Goal: Use online tool/utility: Utilize a website feature to perform a specific function

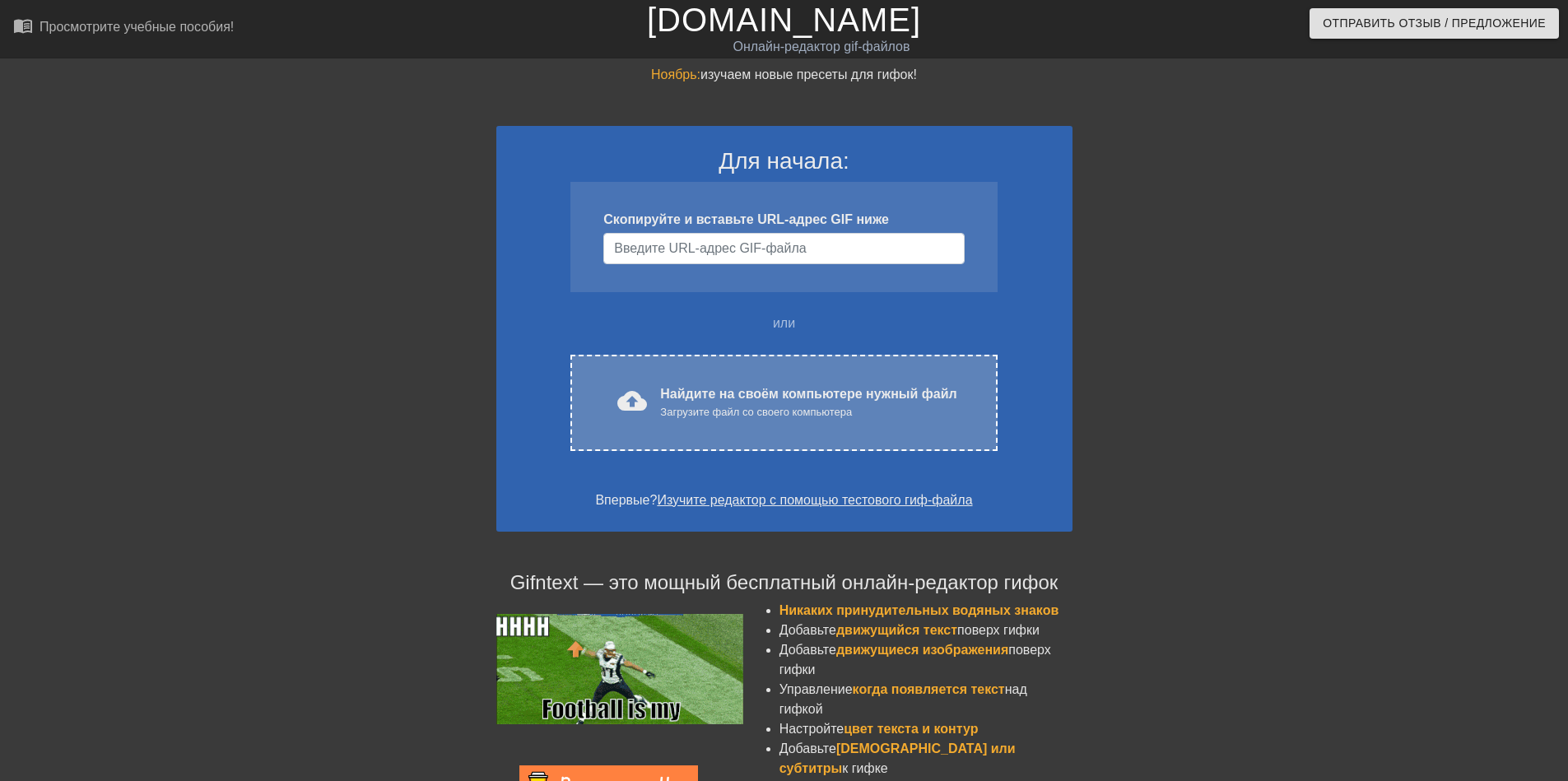
click at [875, 387] on ya-tr-span "Найдите на своём компьютере нужный файл" at bounding box center [808, 394] width 296 height 14
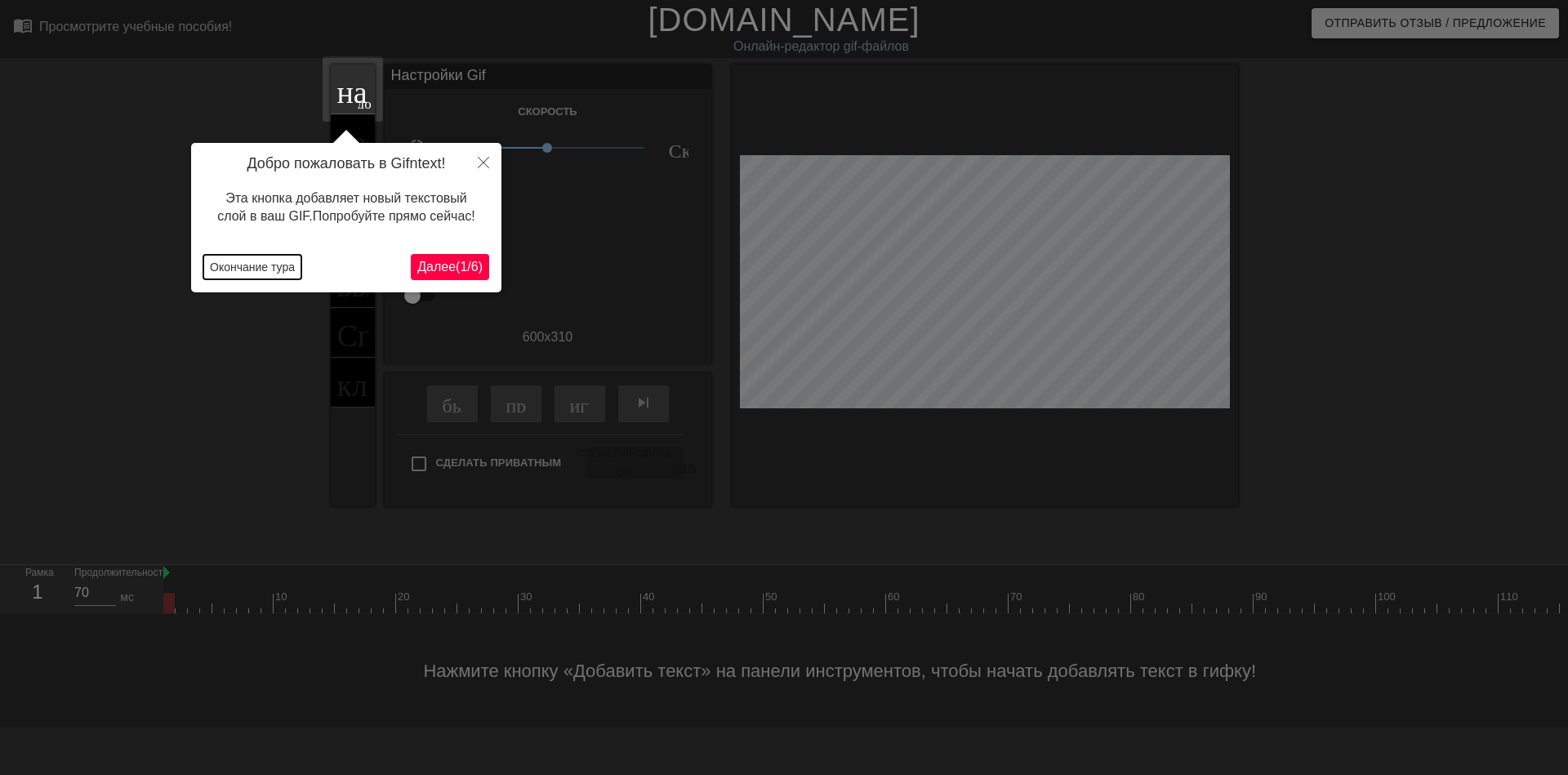
click at [271, 273] on ya-tr-span "Окончание тура" at bounding box center [252, 266] width 85 height 13
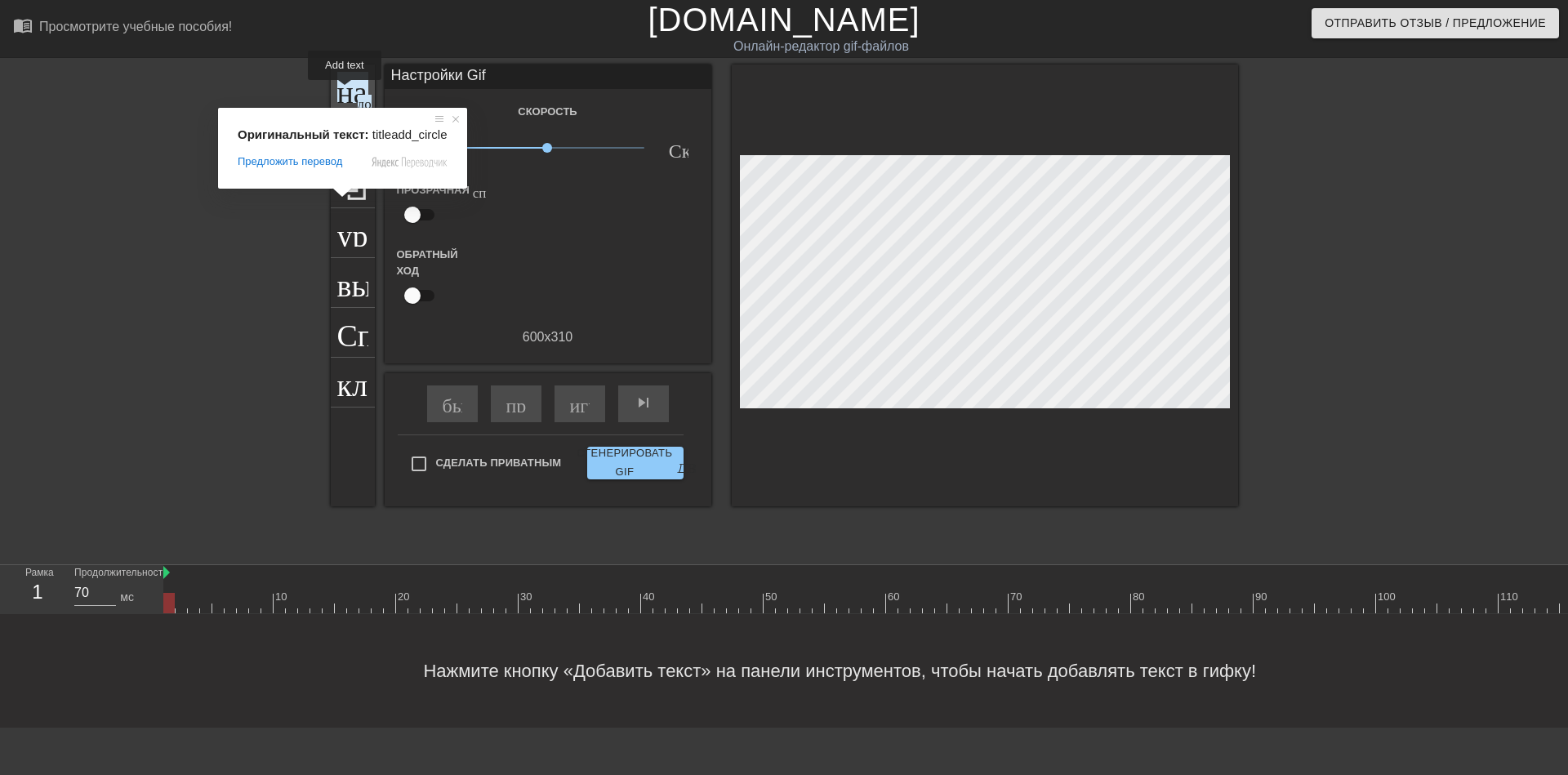
click at [344, 92] on ya-tr-span "название" at bounding box center [396, 87] width 118 height 31
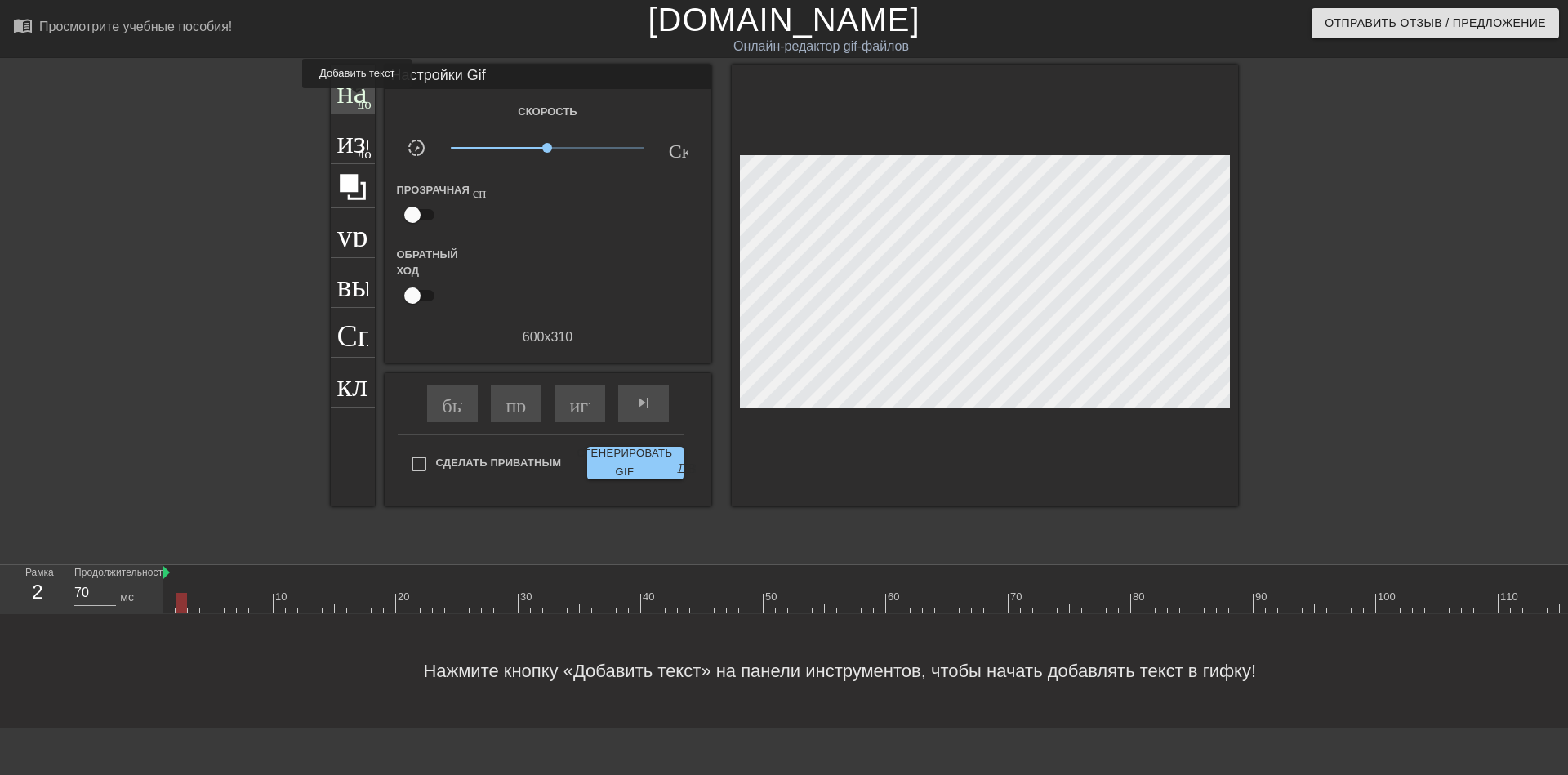
click at [356, 100] on ya-tr-span "название" at bounding box center [396, 87] width 118 height 31
click at [336, 93] on div "название добавить_круг" at bounding box center [353, 89] width 44 height 50
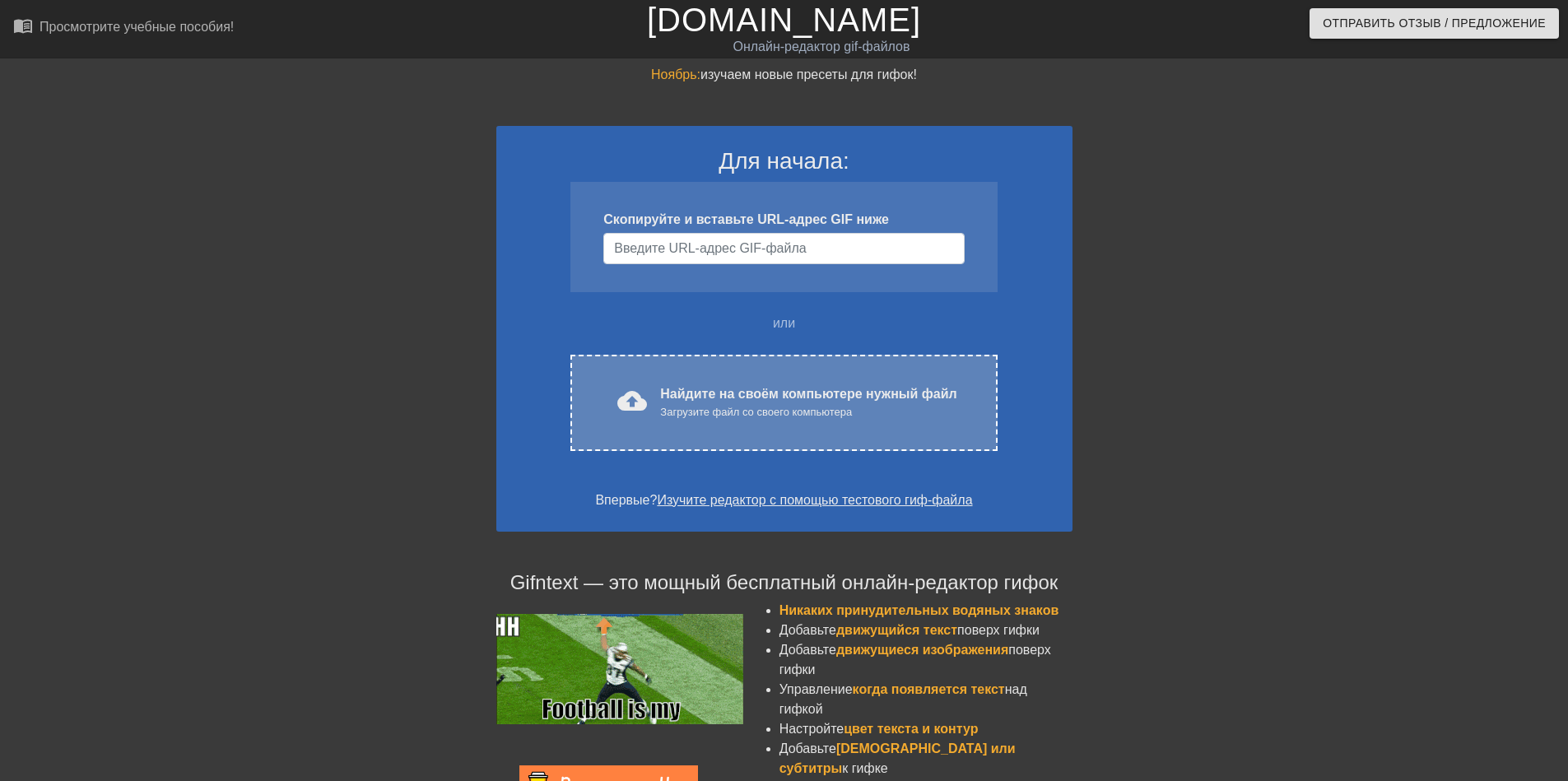
click at [934, 412] on div "Загрузите файл со своего компьютера" at bounding box center [808, 412] width 296 height 17
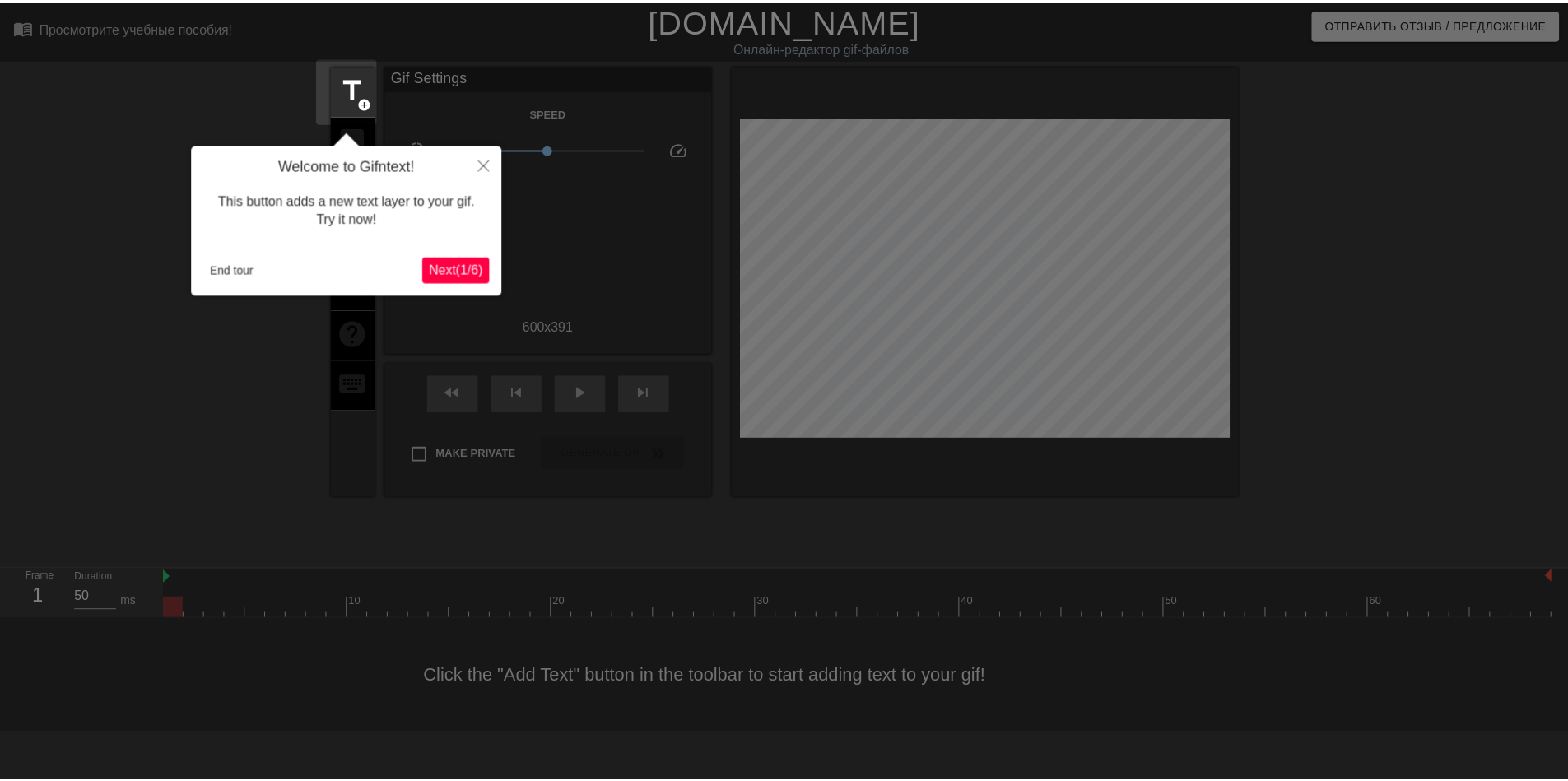
scroll to position [41, 0]
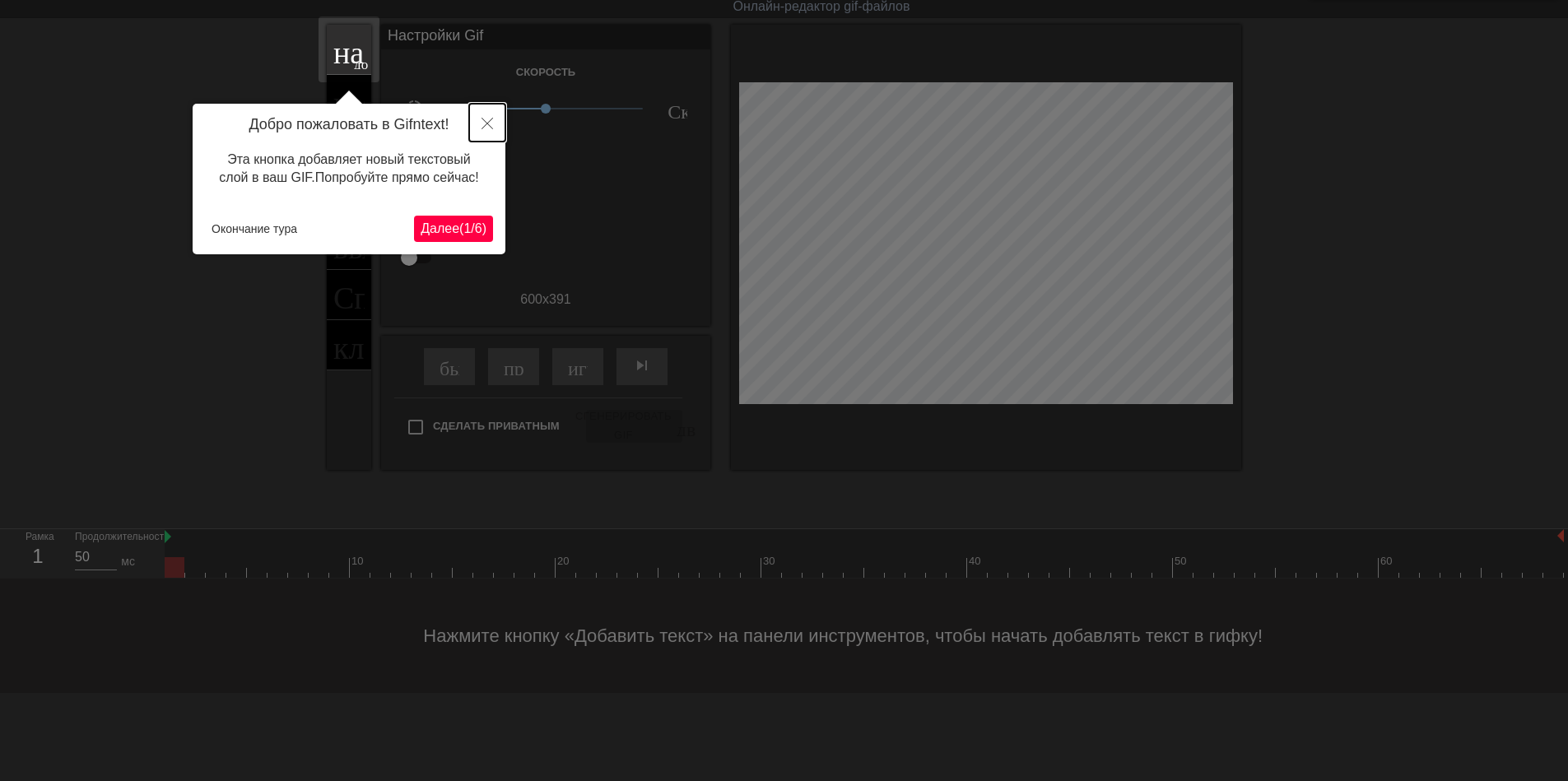
click at [492, 125] on icon "Закрыть" at bounding box center [487, 123] width 11 height 11
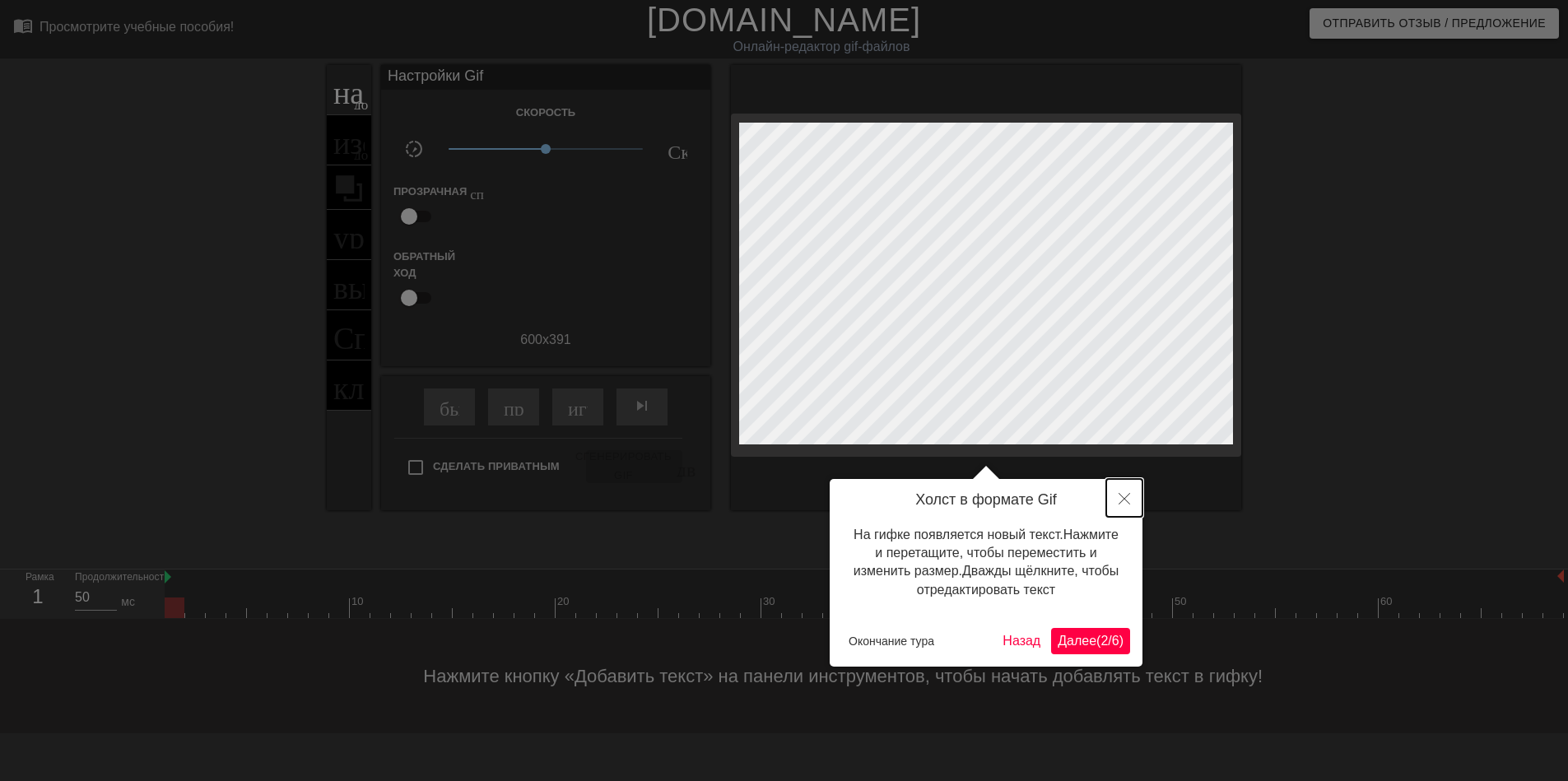
click at [1127, 494] on icon "Закрыть" at bounding box center [1123, 498] width 11 height 11
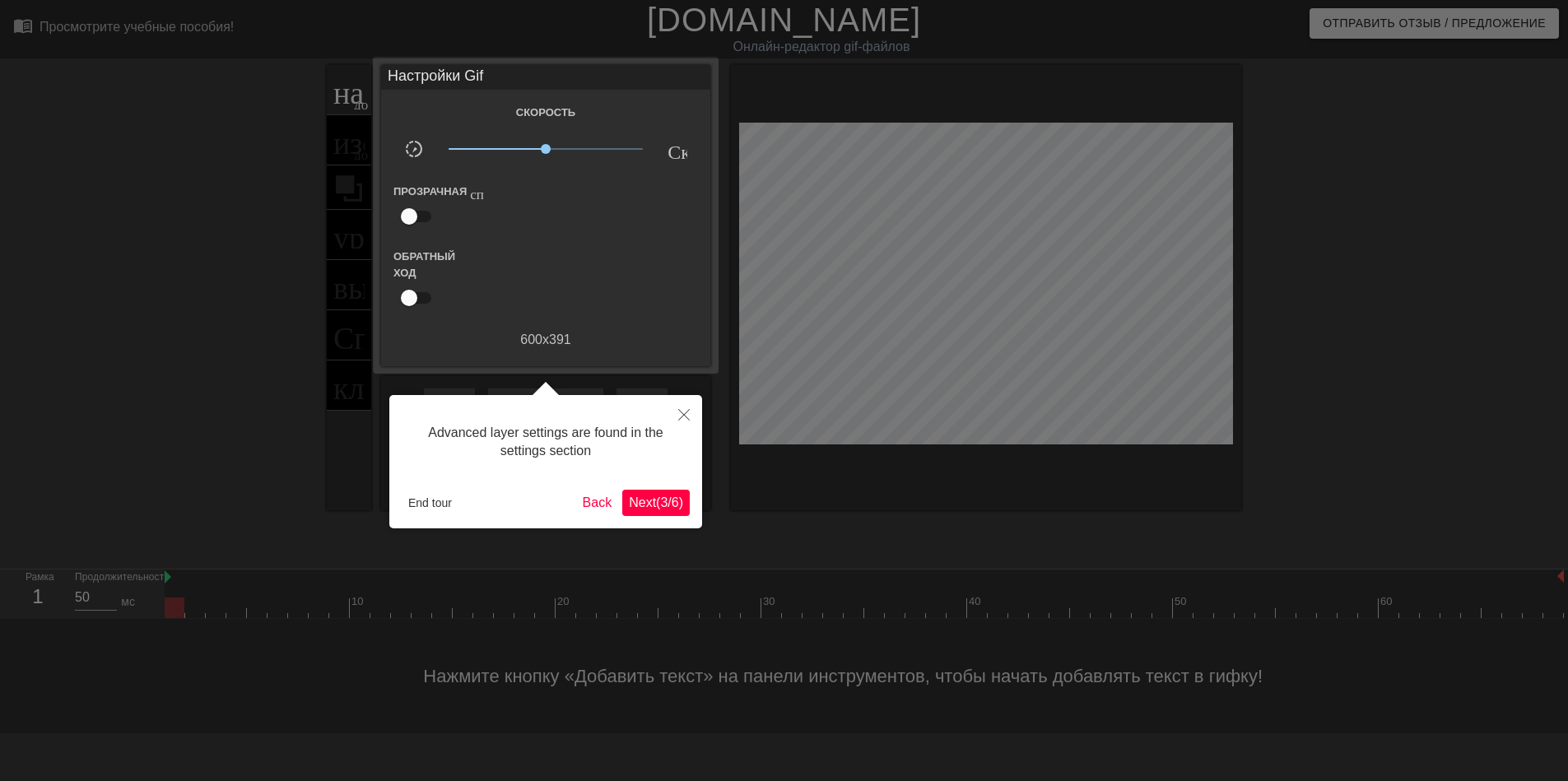
scroll to position [41, 0]
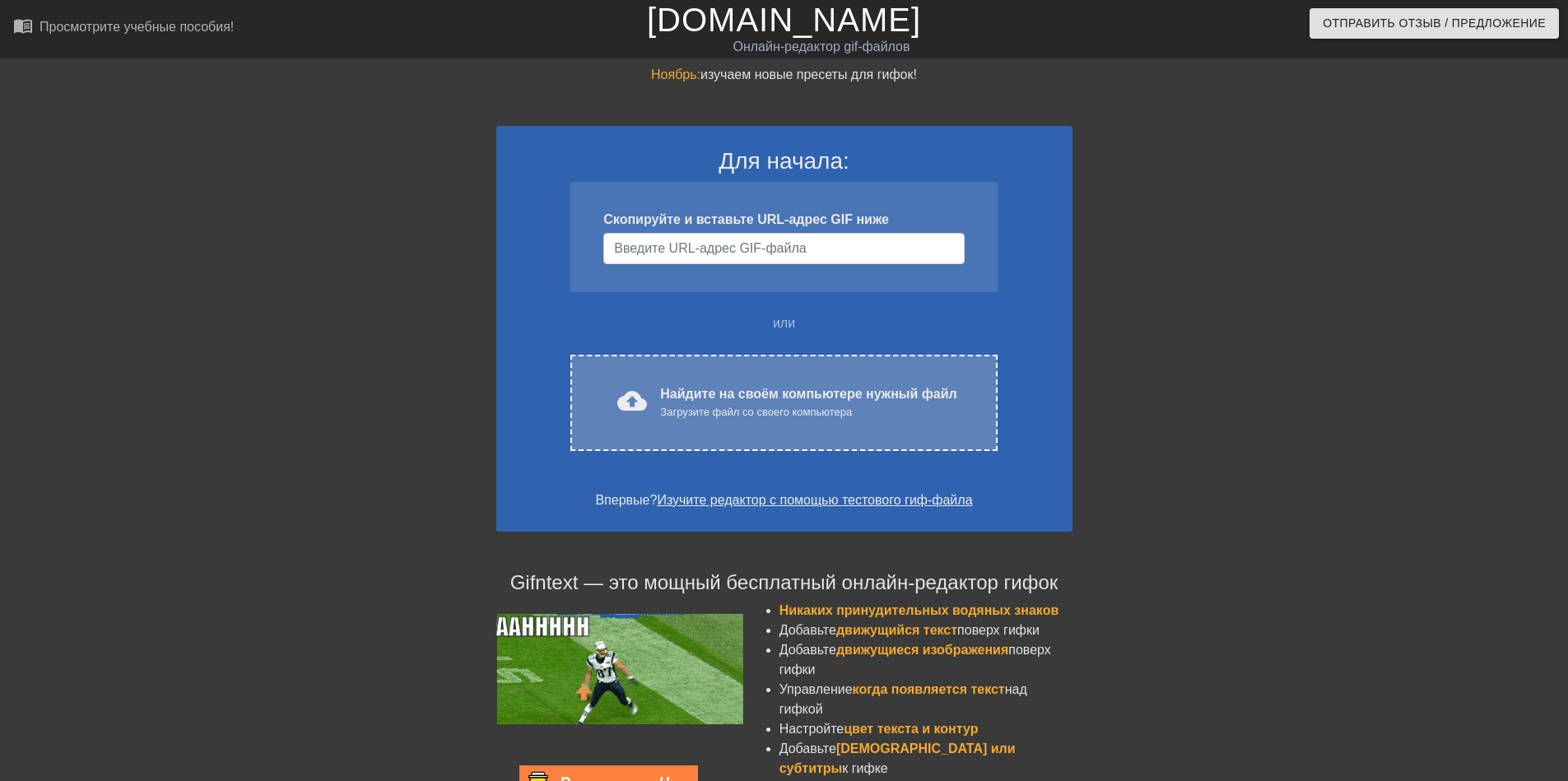
click at [885, 410] on div "Загрузите файл со своего компьютера" at bounding box center [808, 412] width 296 height 17
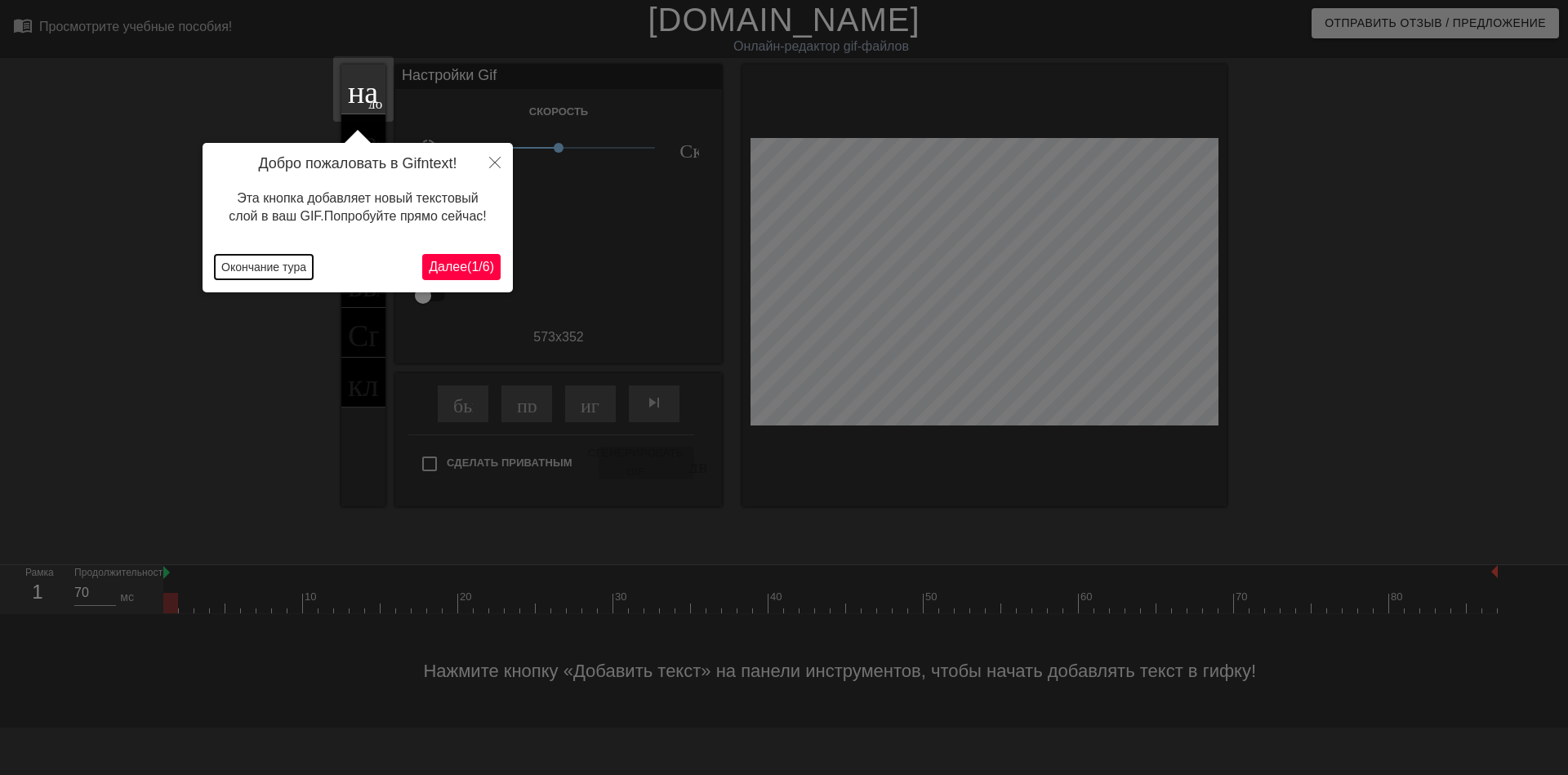
click at [295, 269] on button "Окончание тура" at bounding box center [264, 267] width 98 height 24
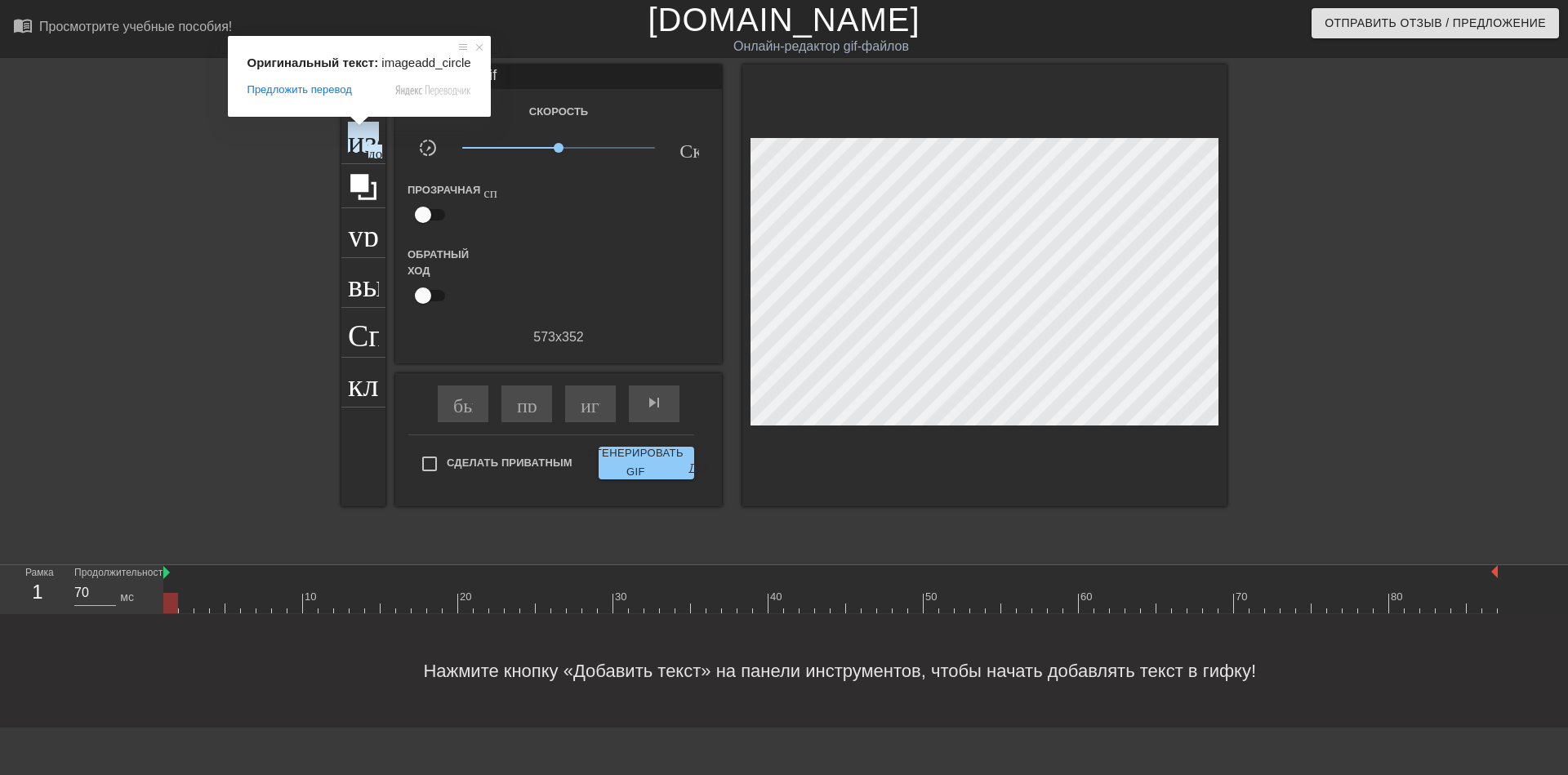
click at [364, 86] on div "Предложить перевод" at bounding box center [359, 89] width 224 height 15
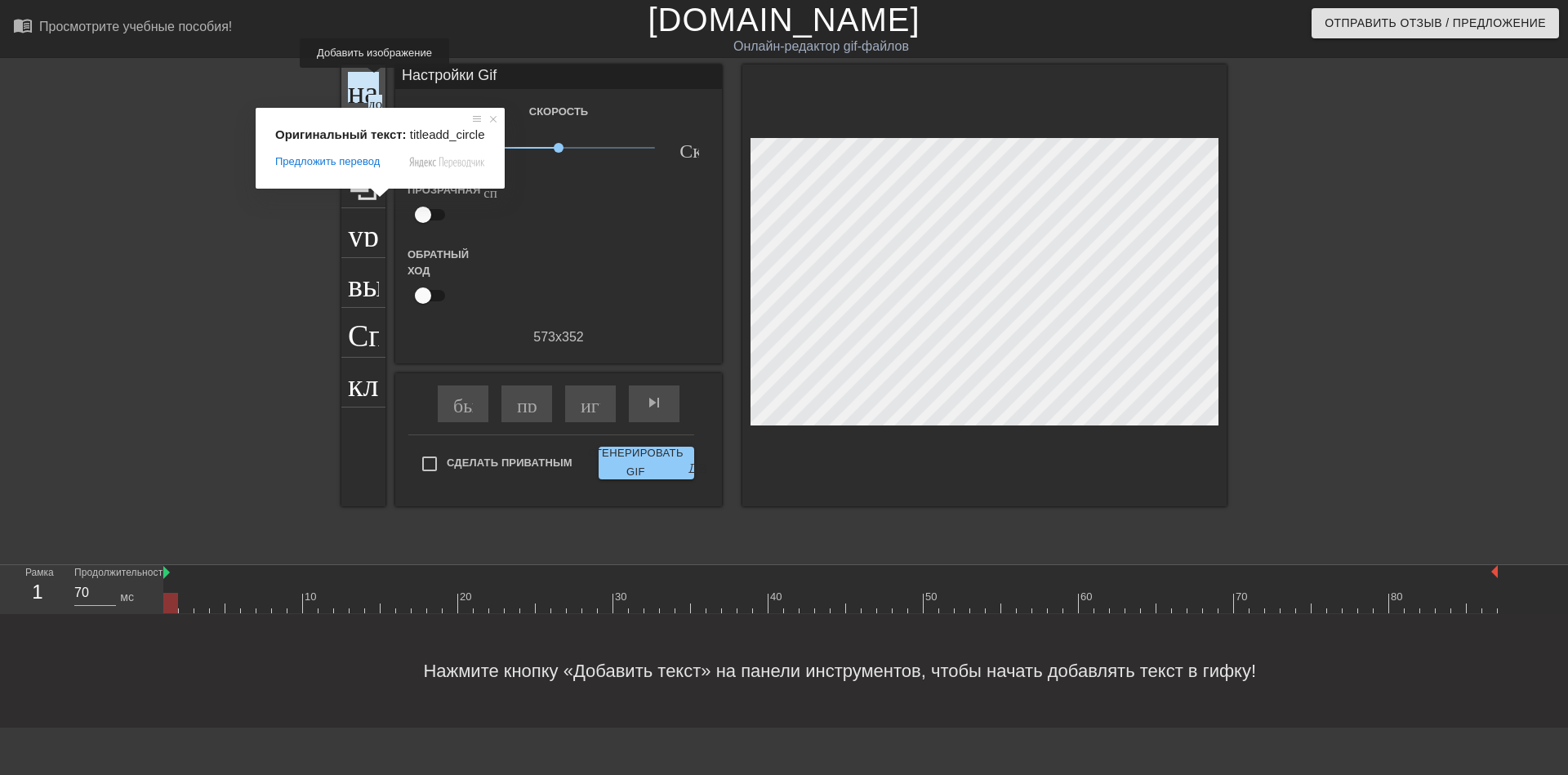
click at [375, 80] on ya-tr-span "название" at bounding box center [406, 87] width 118 height 31
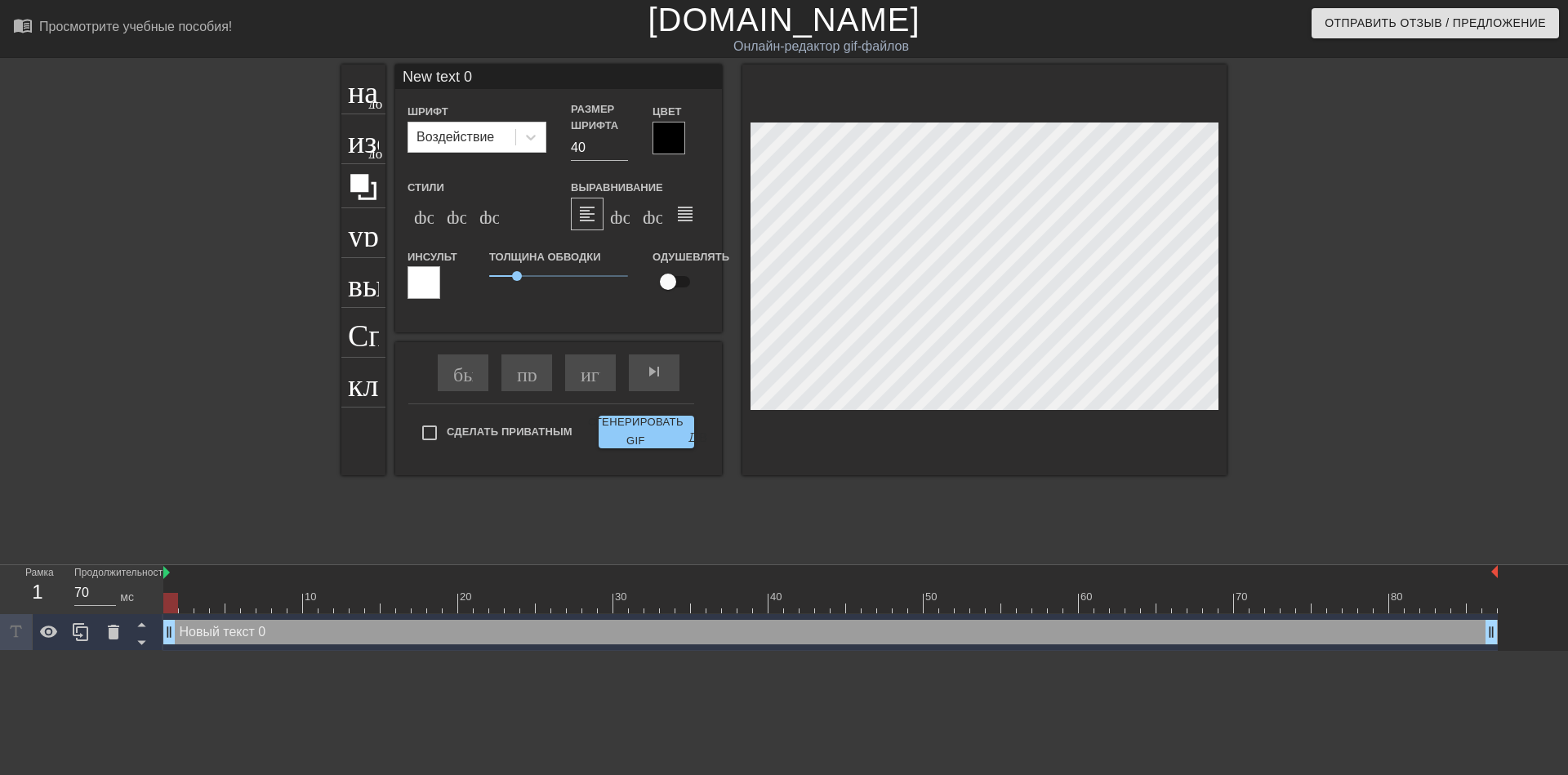
click at [475, 72] on input "New text 0" at bounding box center [558, 77] width 327 height 24
type input "N"
type input "н"
drag, startPoint x: 515, startPoint y: 273, endPoint x: 532, endPoint y: 277, distance: 17.5
click at [532, 277] on span "1.55" at bounding box center [532, 275] width 10 height 10
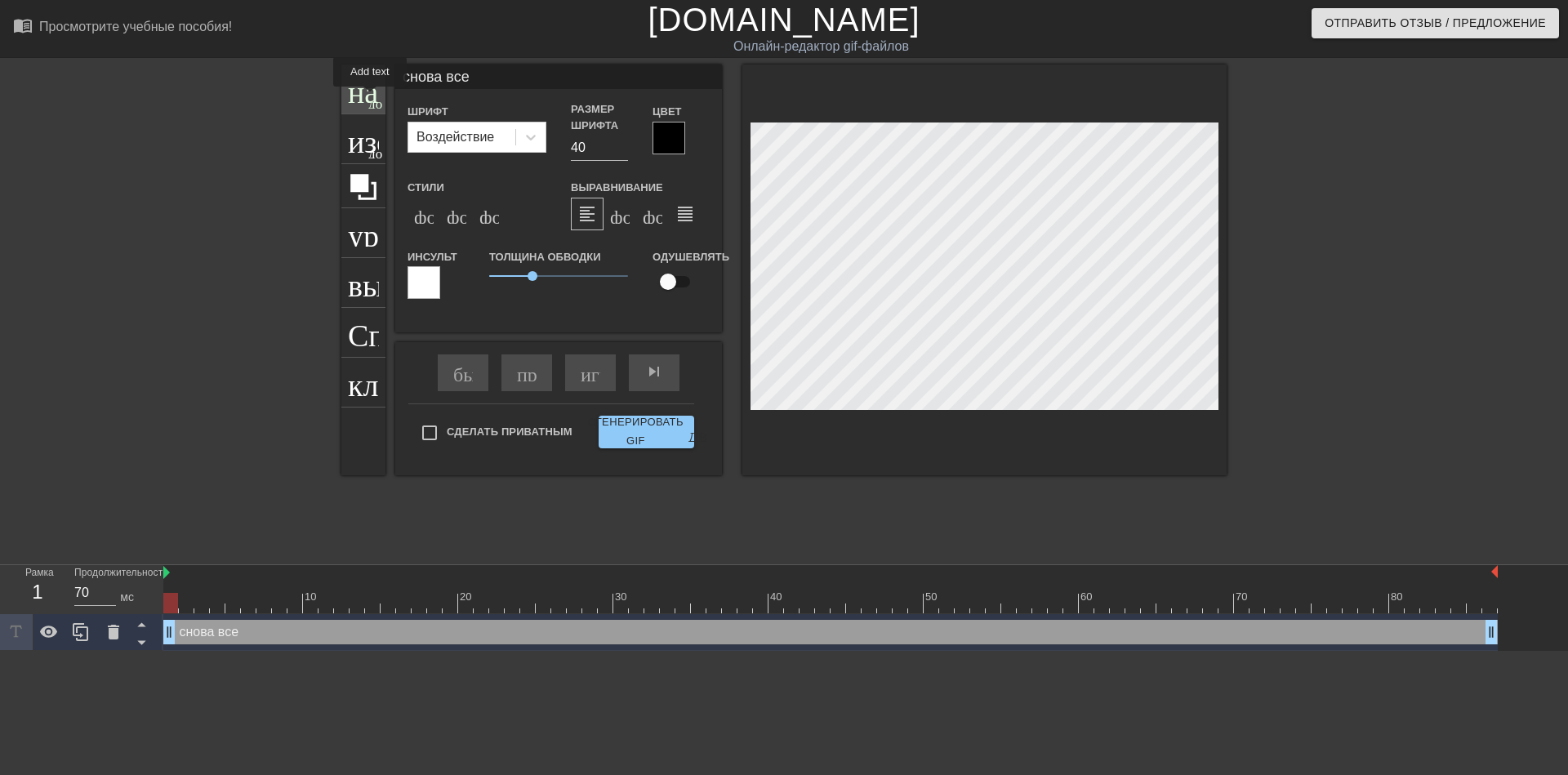
click at [370, 98] on ya-tr-span "добавить_круг" at bounding box center [415, 101] width 93 height 14
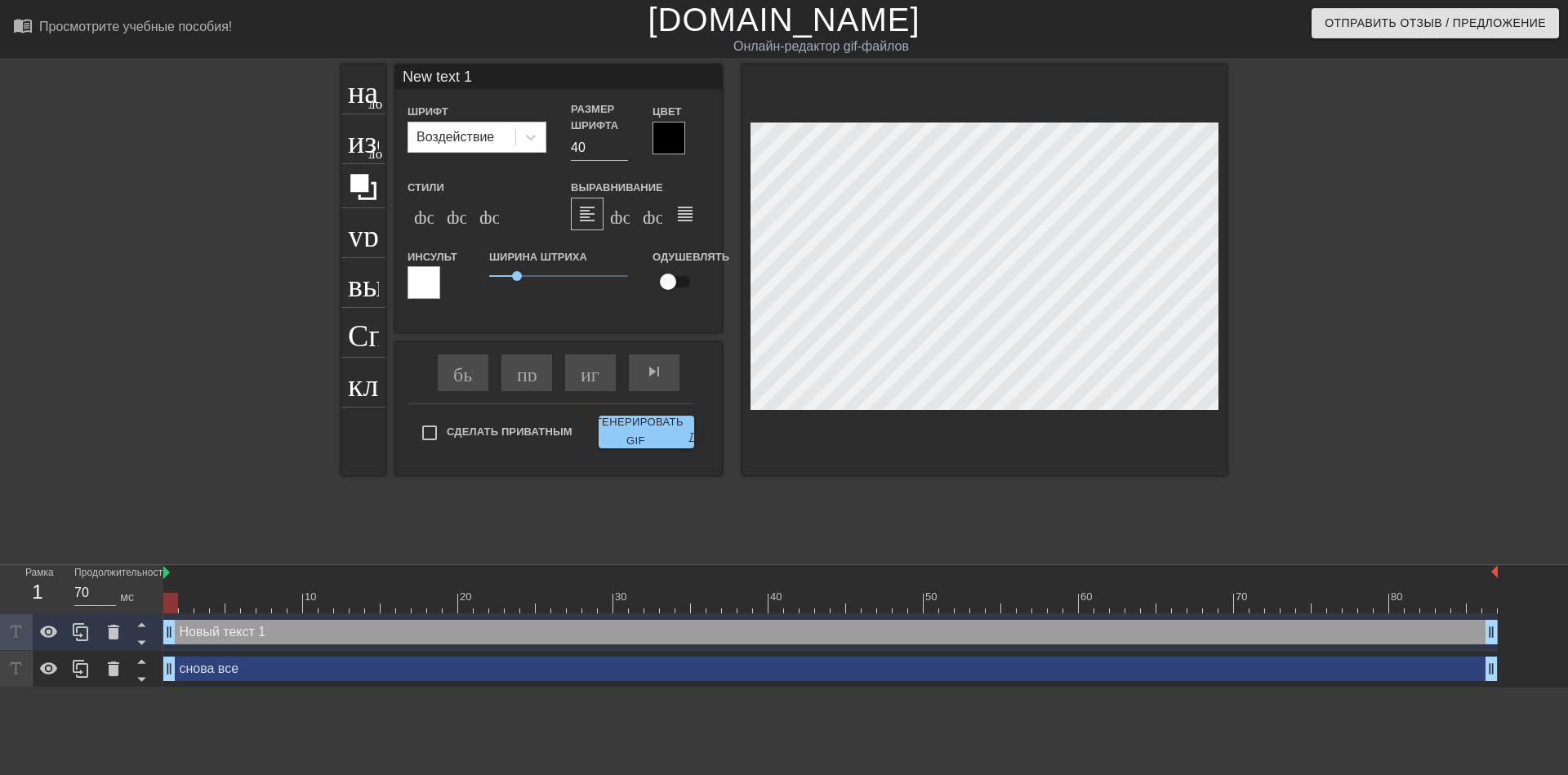
click at [490, 78] on input "New text 1" at bounding box center [558, 77] width 327 height 24
type input "N"
type input "ржут с крестового"
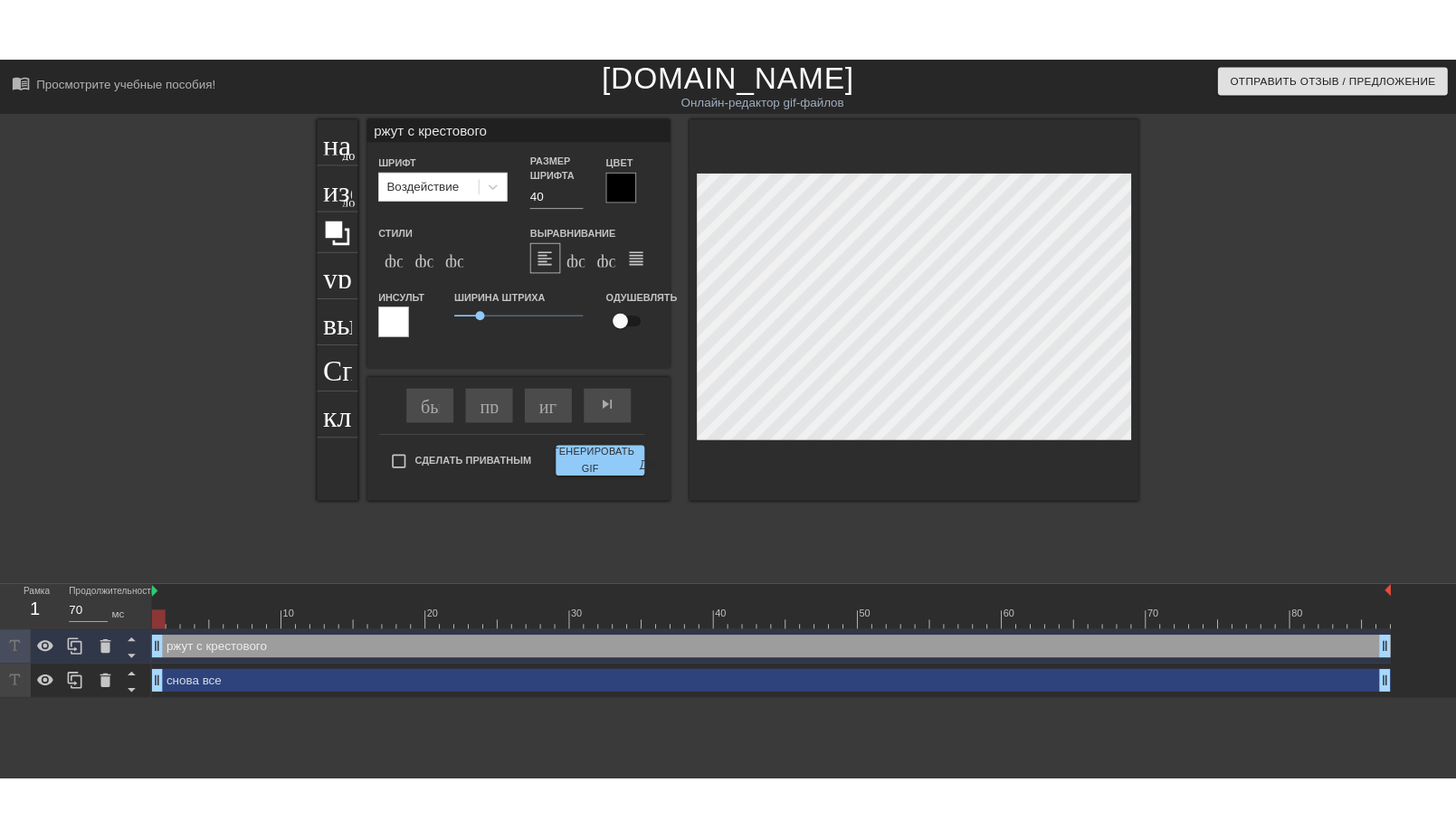
scroll to position [3, 6]
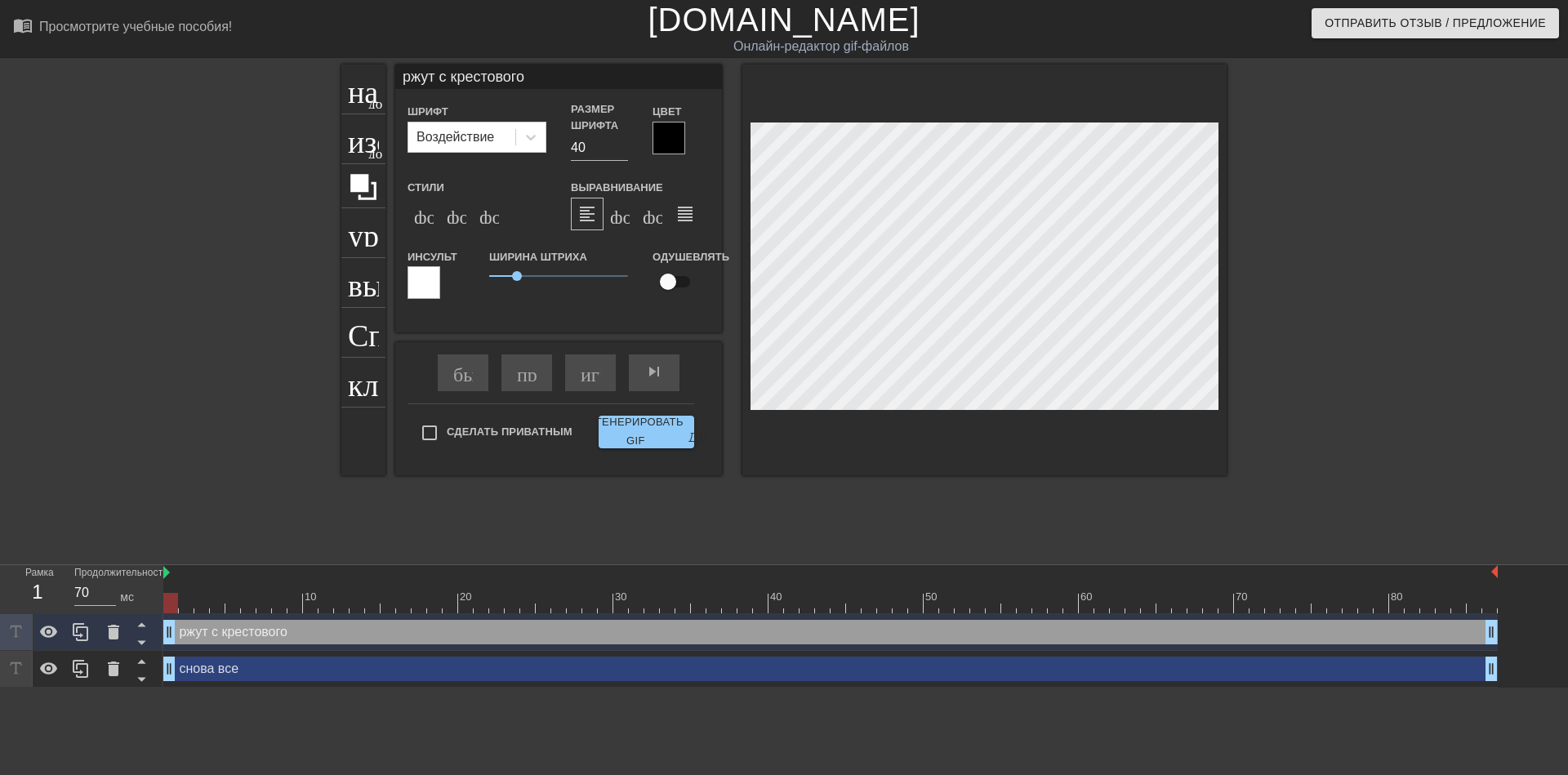
click at [1303, 415] on div at bounding box center [1368, 309] width 245 height 490
drag, startPoint x: 518, startPoint y: 275, endPoint x: 528, endPoint y: 278, distance: 10.4
click at [528, 278] on span "1.4" at bounding box center [528, 275] width 10 height 10
click at [553, 70] on input "ржут с крестового" at bounding box center [558, 77] width 327 height 24
type input "ржут с крестового педофила!!"
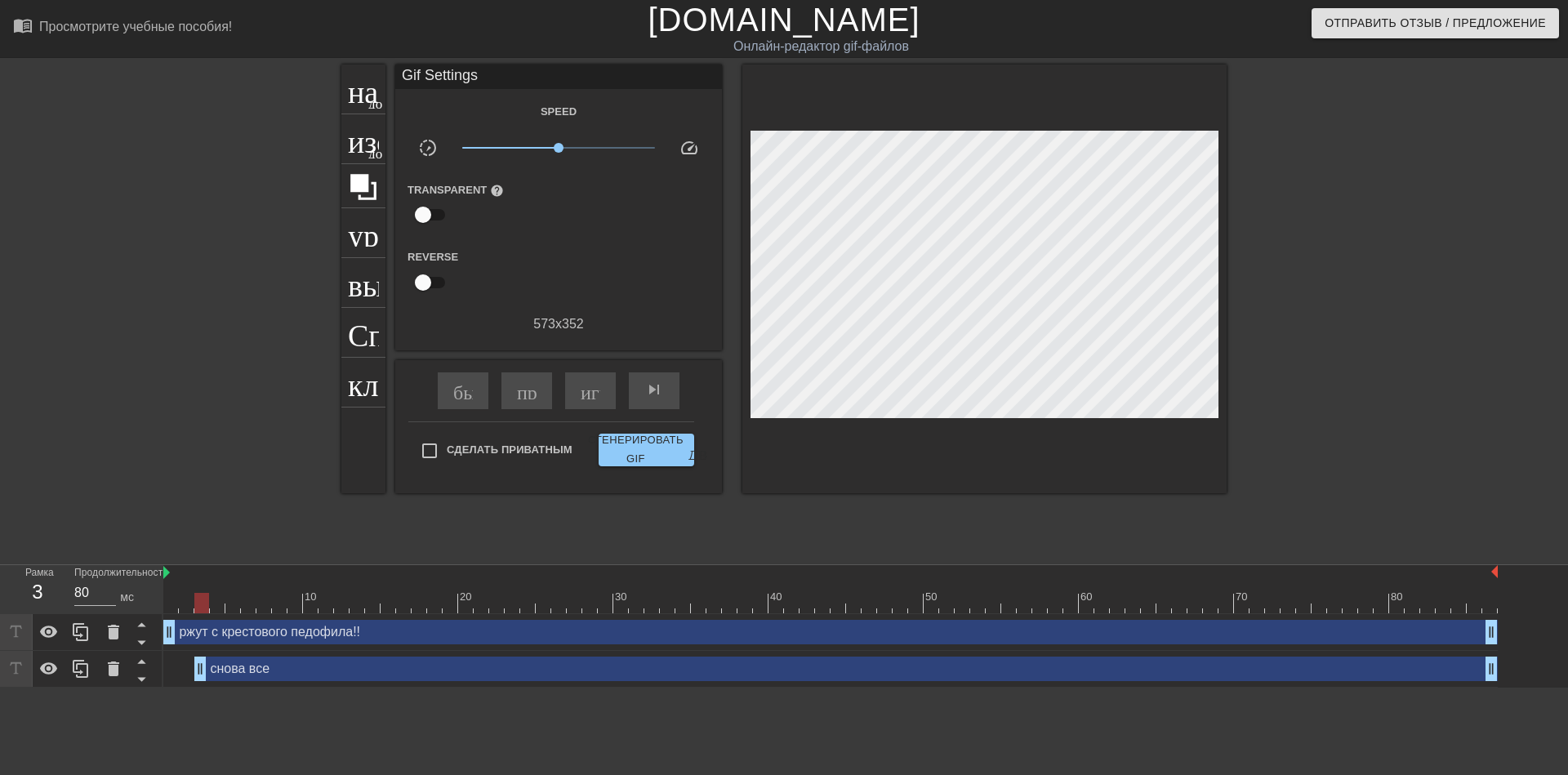
drag, startPoint x: 170, startPoint y: 675, endPoint x: 197, endPoint y: 682, distance: 27.9
click at [197, 682] on div "снова все drag_handle - ручка перетаскивания drag_handle - ручка перетаскивания" at bounding box center [830, 669] width 1334 height 37
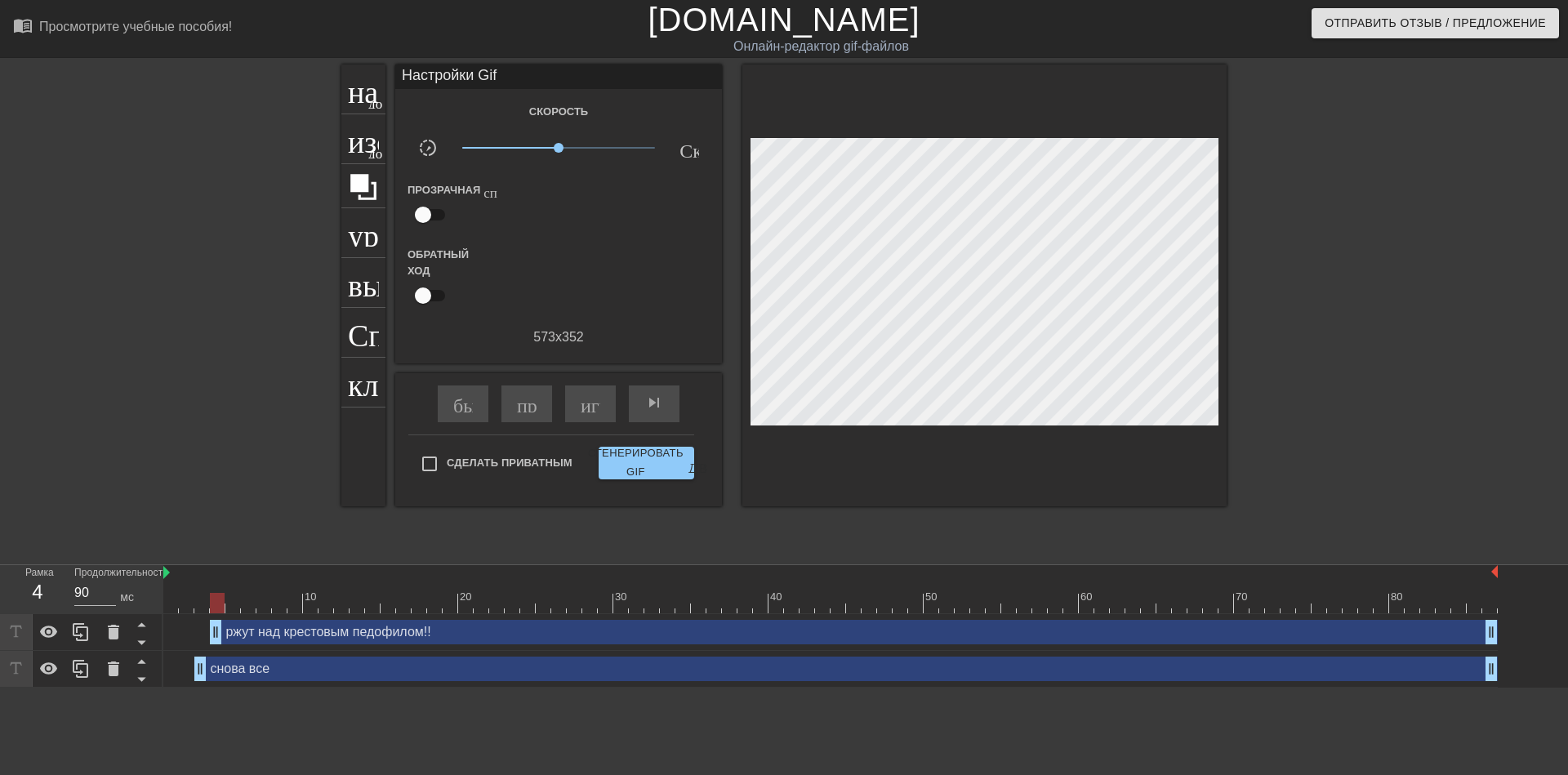
drag, startPoint x: 173, startPoint y: 640, endPoint x: 222, endPoint y: 642, distance: 49.0
drag, startPoint x: 204, startPoint y: 669, endPoint x: 222, endPoint y: 673, distance: 18.4
drag, startPoint x: 219, startPoint y: 638, endPoint x: 250, endPoint y: 643, distance: 31.4
click at [603, 409] on div "играй_арроу" at bounding box center [591, 404] width 51 height 37
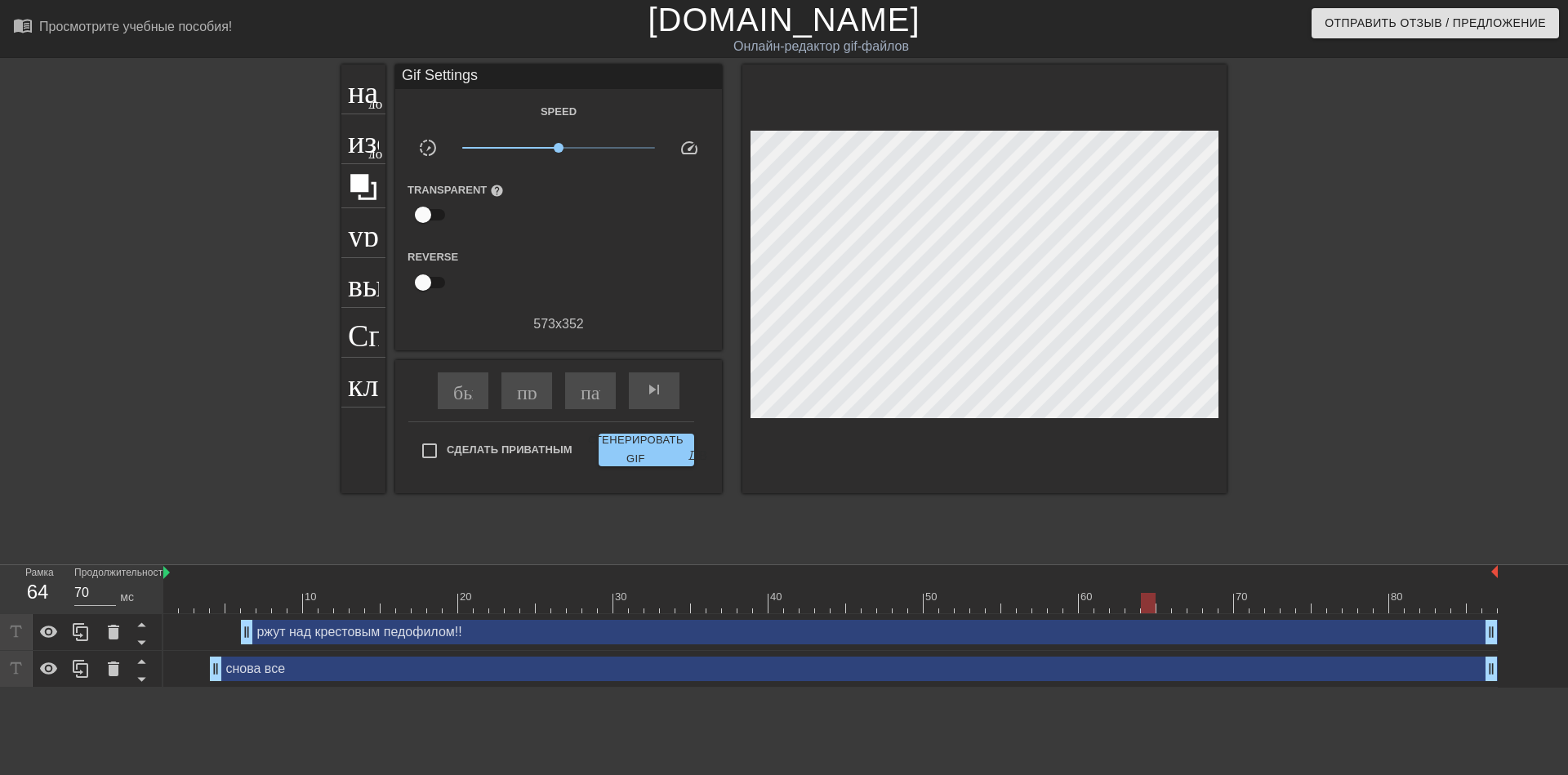
click at [1362, 430] on div at bounding box center [1368, 309] width 245 height 490
click at [356, 96] on ya-tr-span "название" at bounding box center [406, 87] width 118 height 31
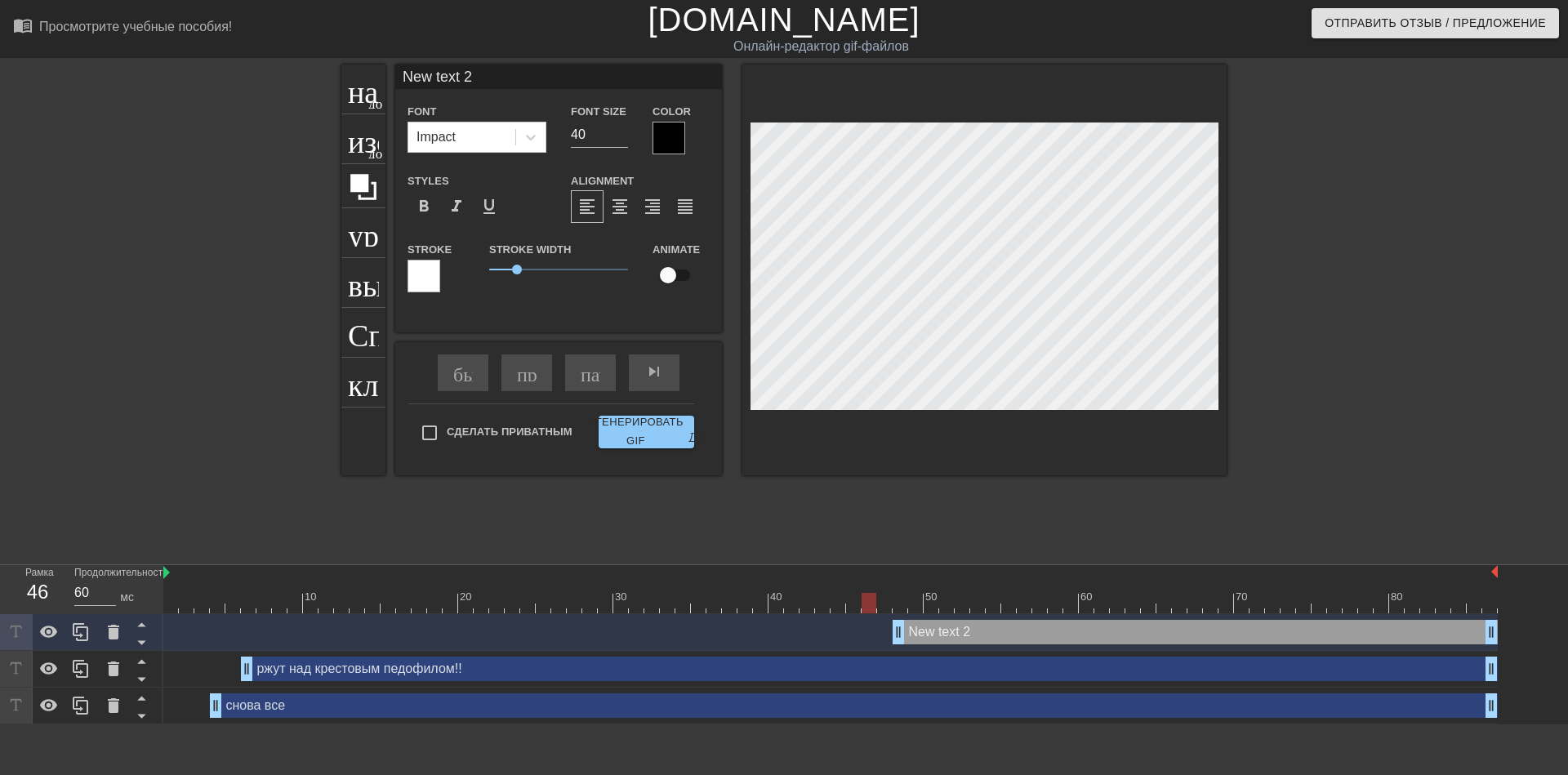
click at [485, 79] on input "New text 2" at bounding box center [558, 77] width 327 height 24
type input "80"
type input "New text"
type input "80"
type input "New tex"
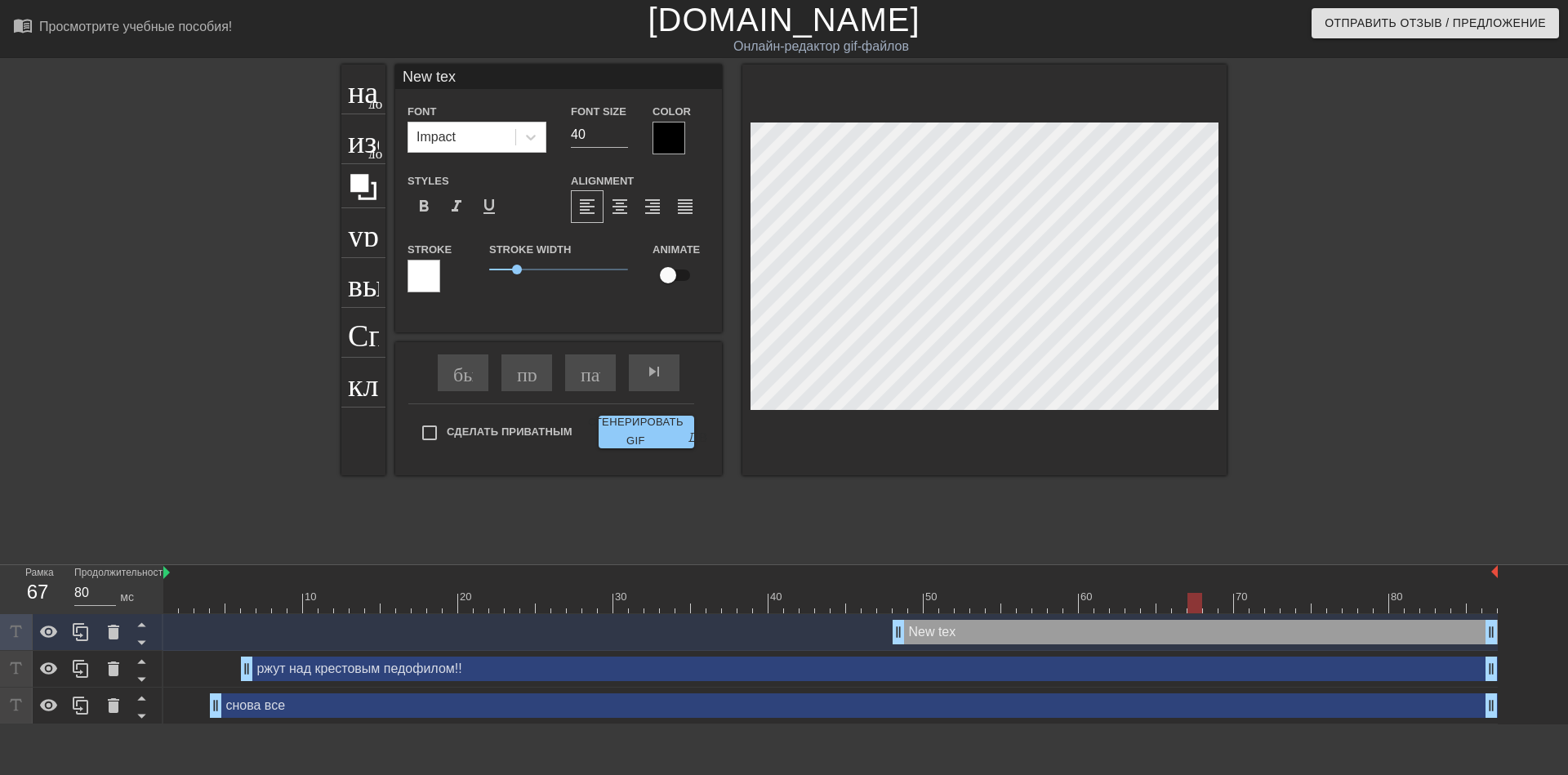
type input "70"
type input "New t"
type input "80"
type input "Ne"
type input "60"
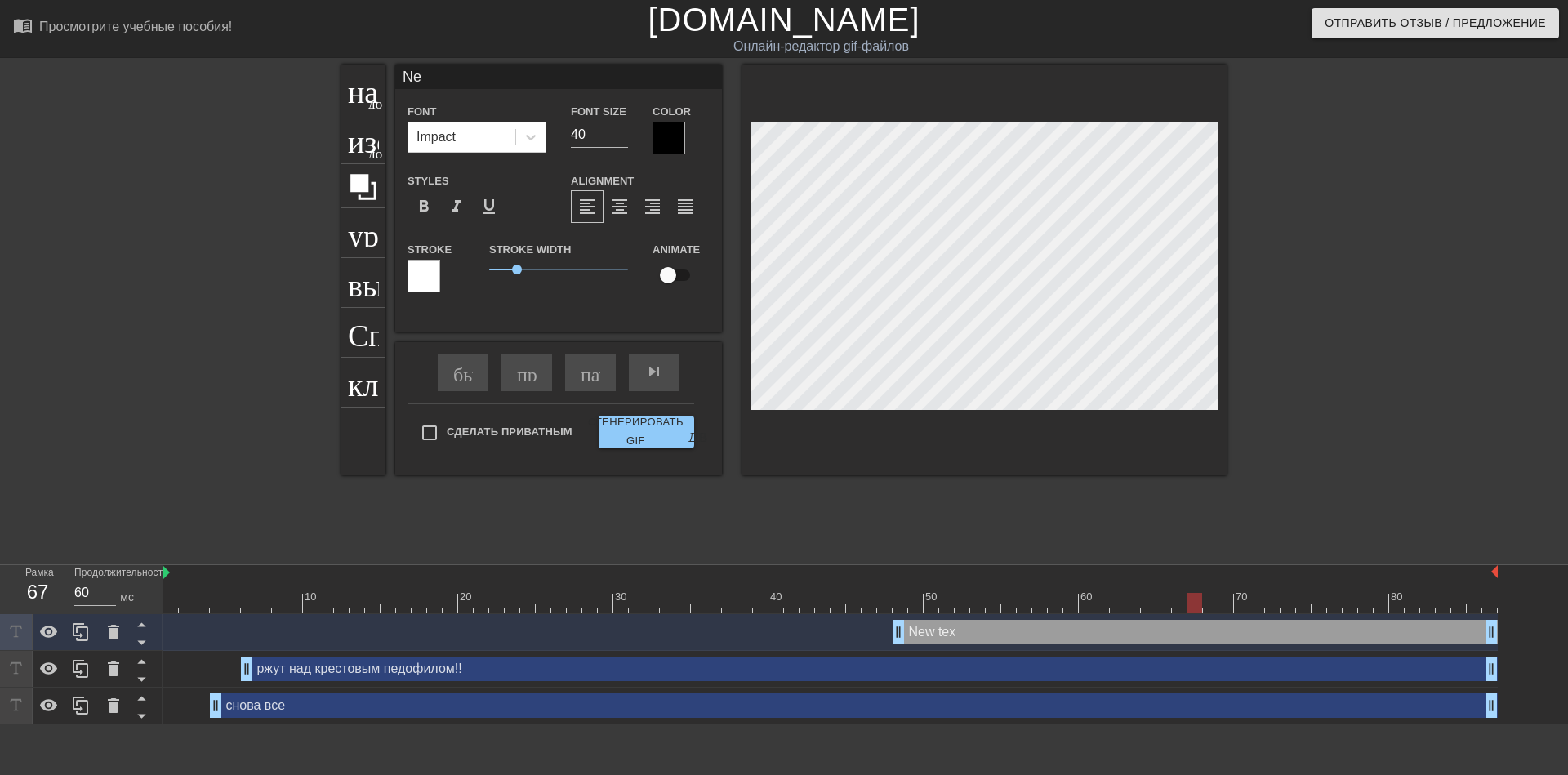
type input "N"
type input "90"
type input "p"
type input "70"
type input "pi"
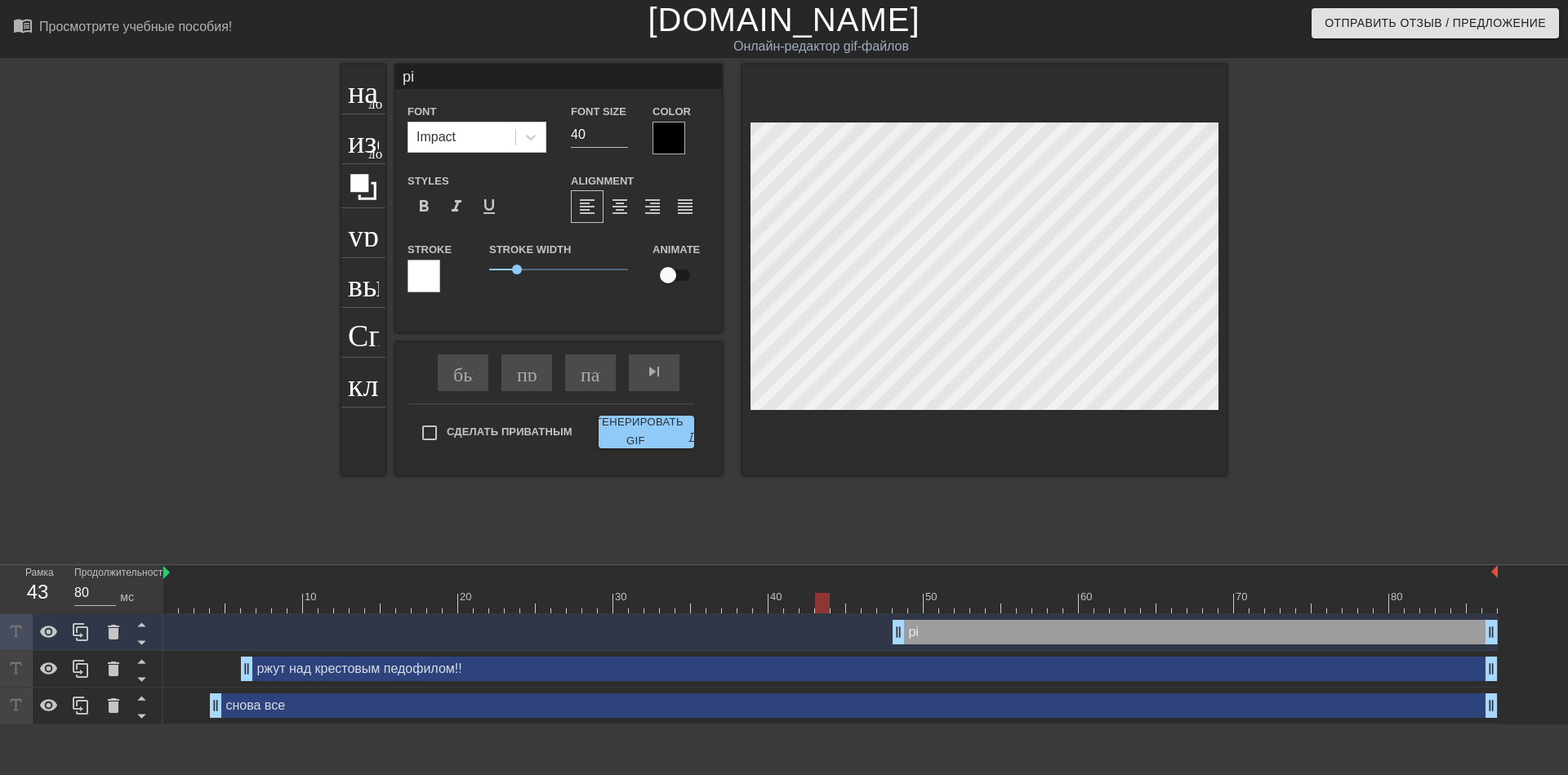
type input "60"
type input "pin"
type input "60"
type input "pinh"
type input "90"
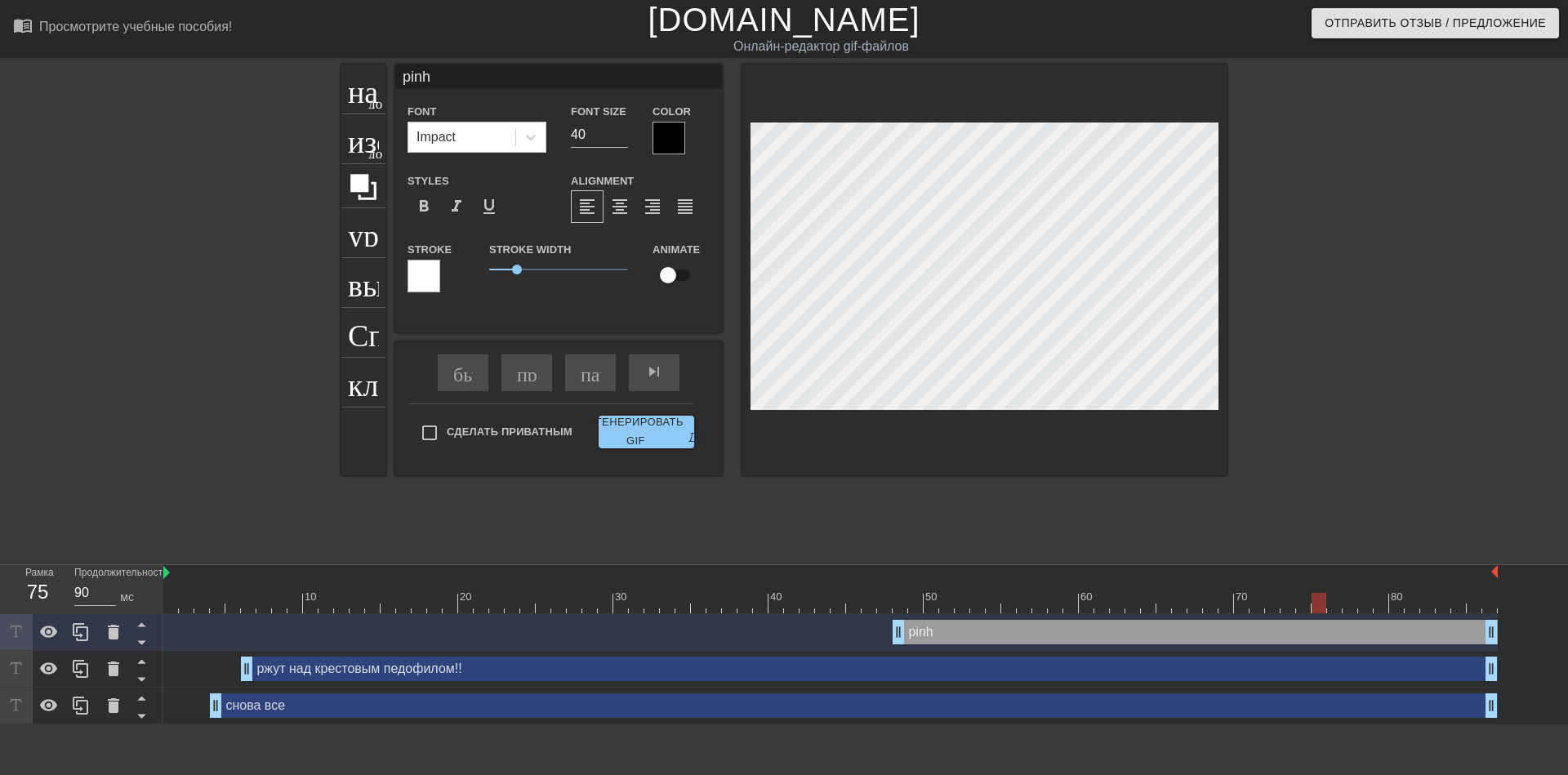
type input "pinhe"
type input "80"
type input "pinhea"
type input "90"
type input "pinhead"
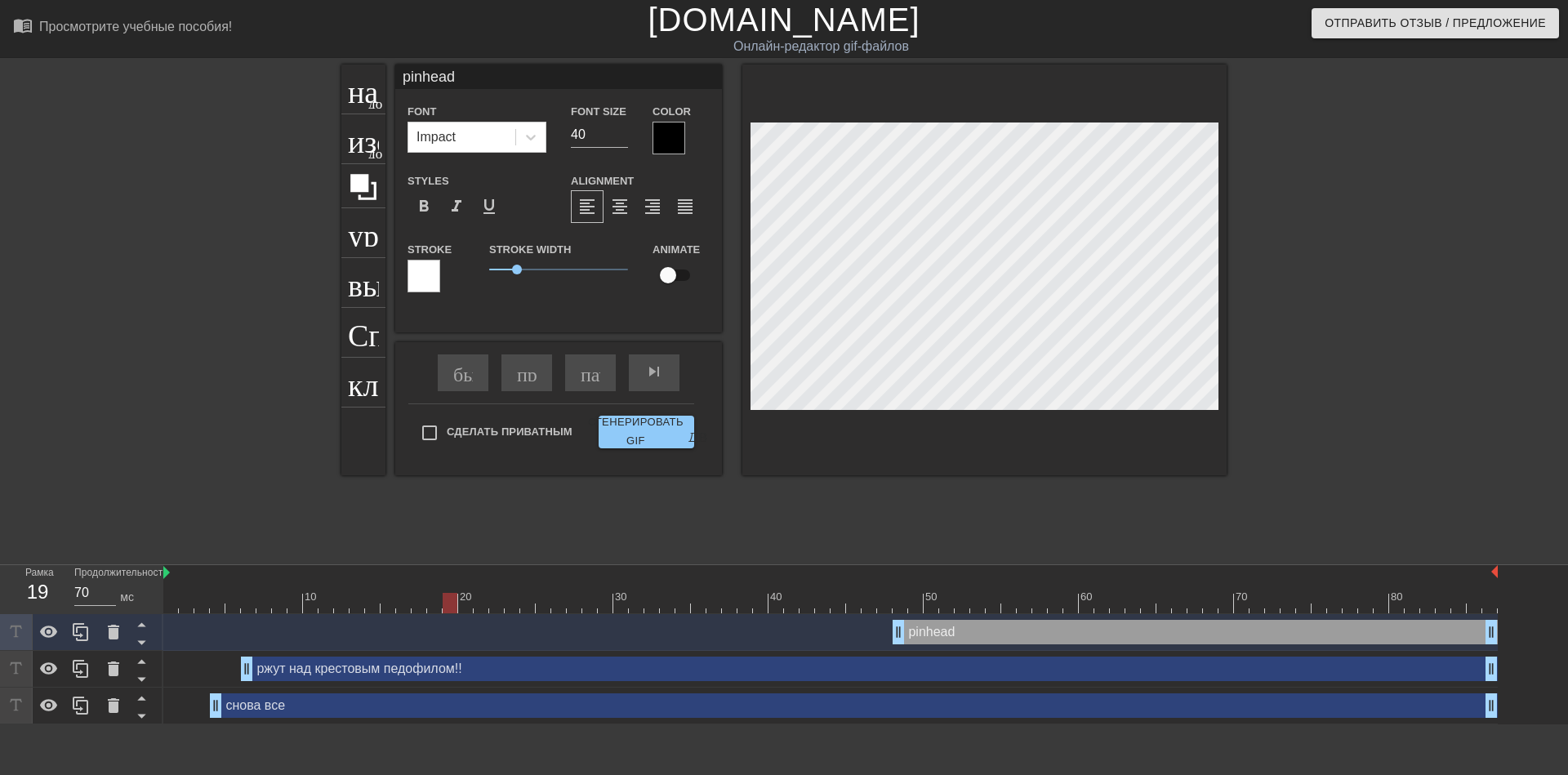
type input "80"
type input "pinhead."
type input "60"
type input "pinhead.c"
type input "80"
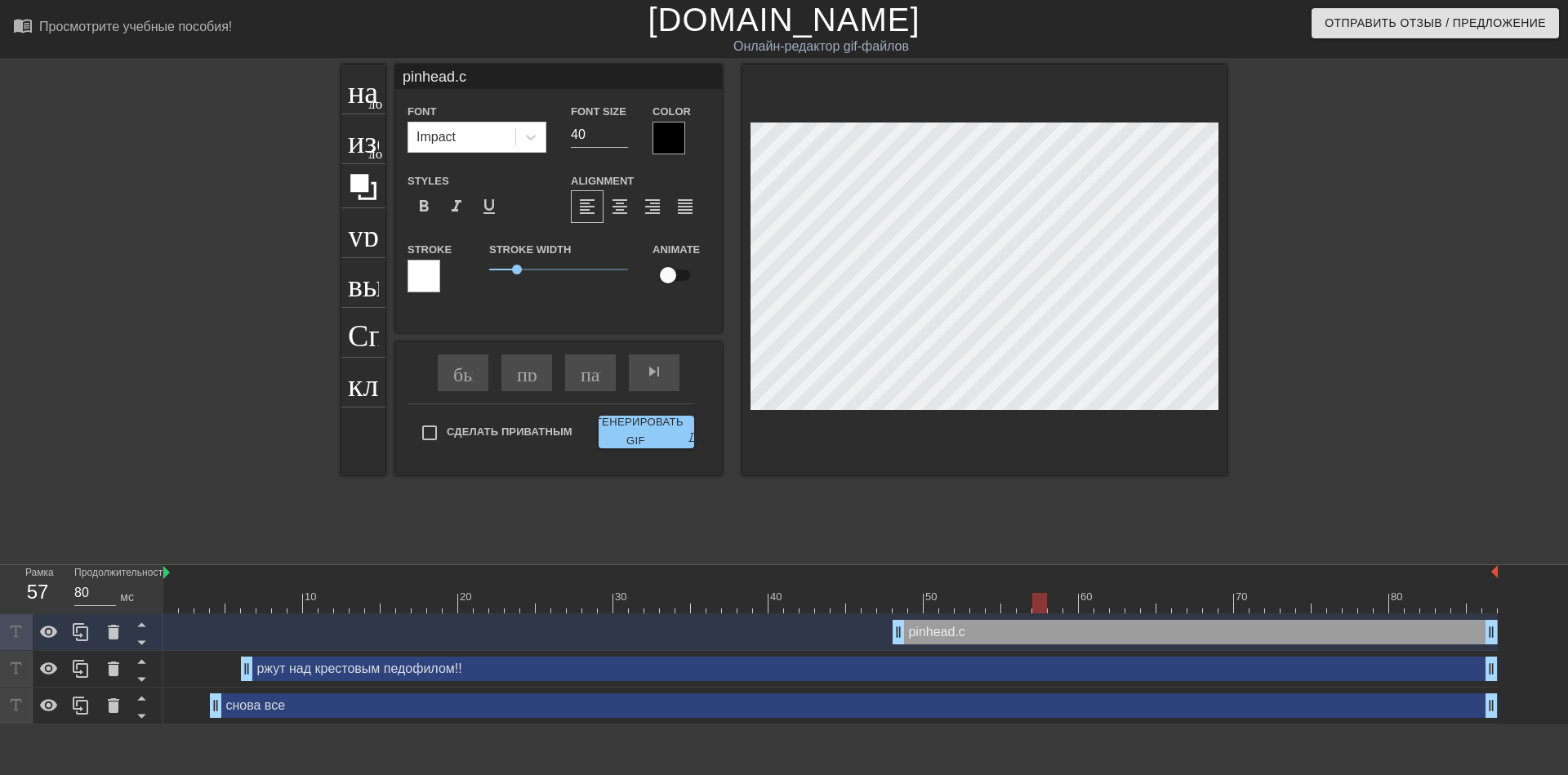
type input "[DOMAIN_NAME]"
type input "80"
type input "[DOMAIN_NAME]"
type input "70"
type input "[DOMAIN_NAME]"
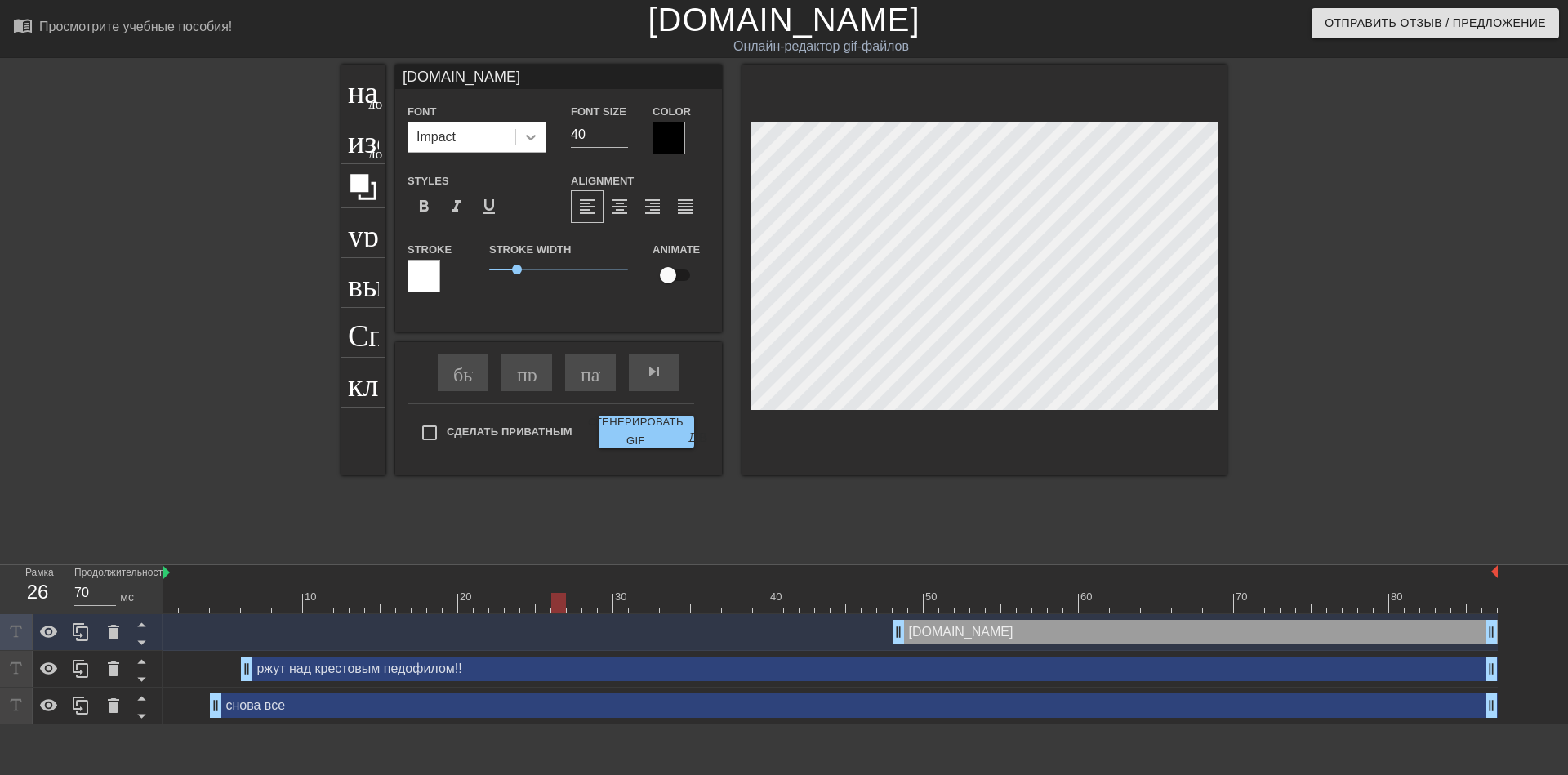
click at [526, 135] on icon at bounding box center [530, 137] width 17 height 17
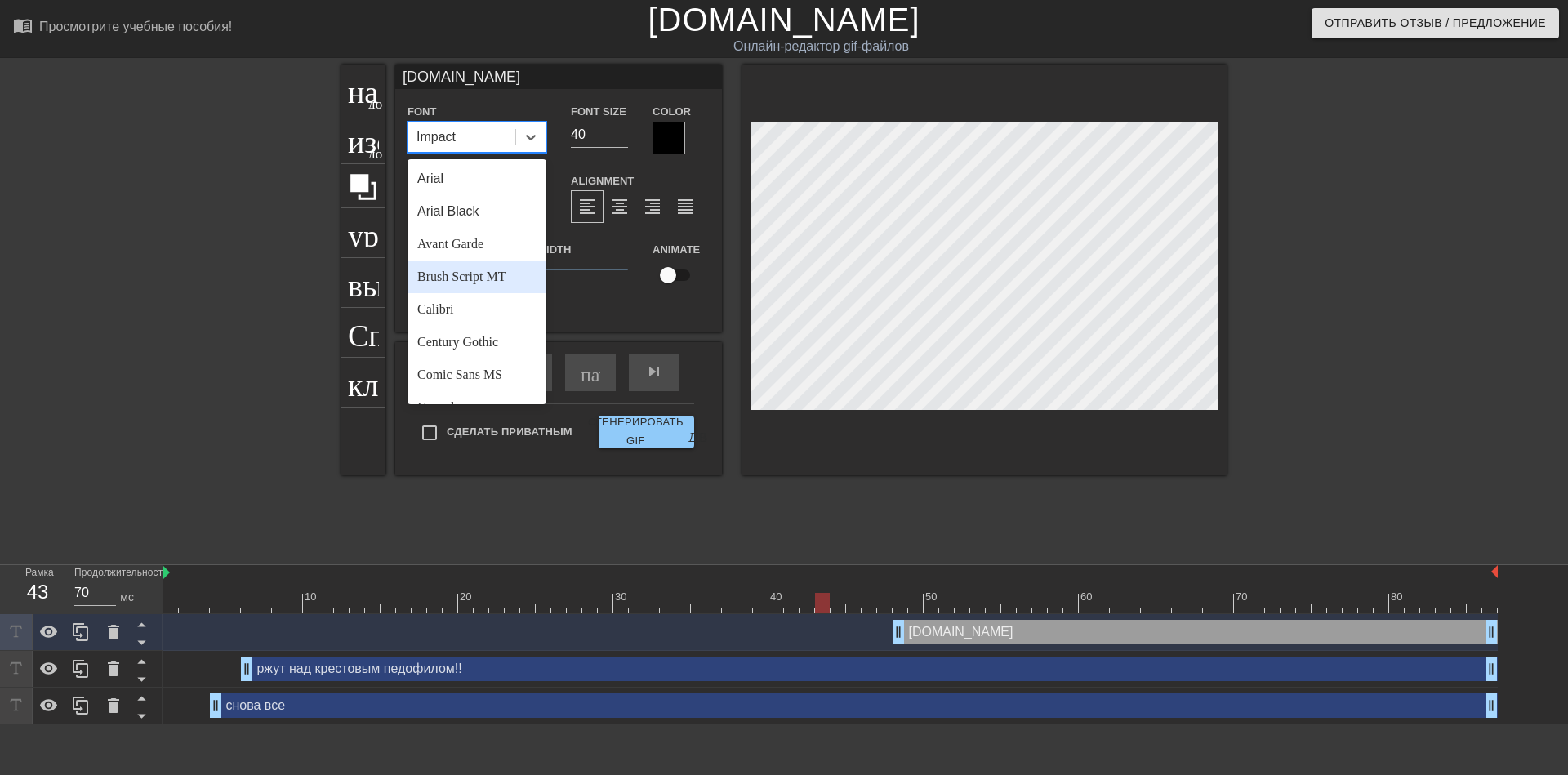
click at [480, 269] on div "Brush Script MT" at bounding box center [476, 276] width 139 height 32
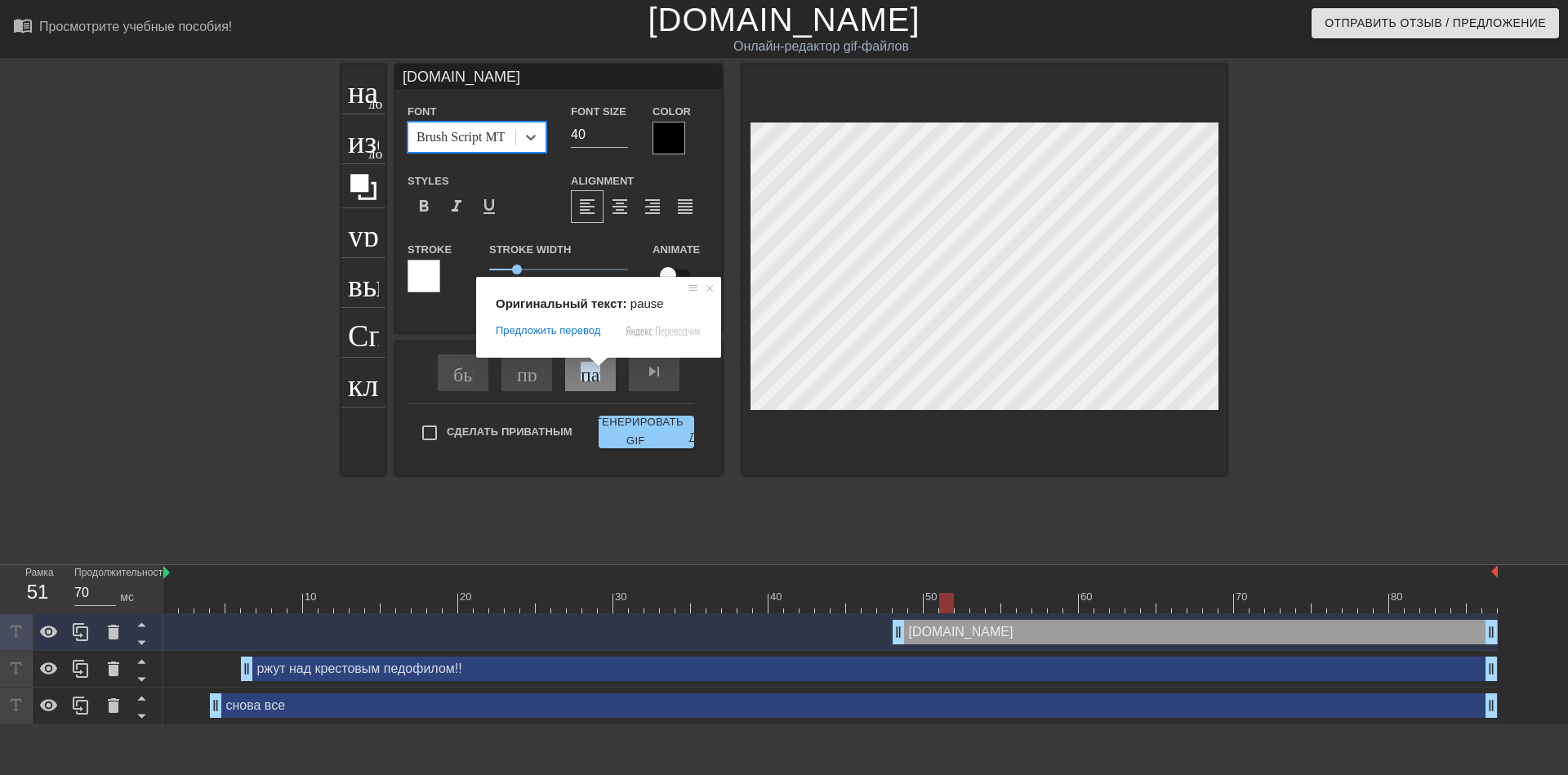
click at [597, 367] on span at bounding box center [598, 361] width 21 height 10
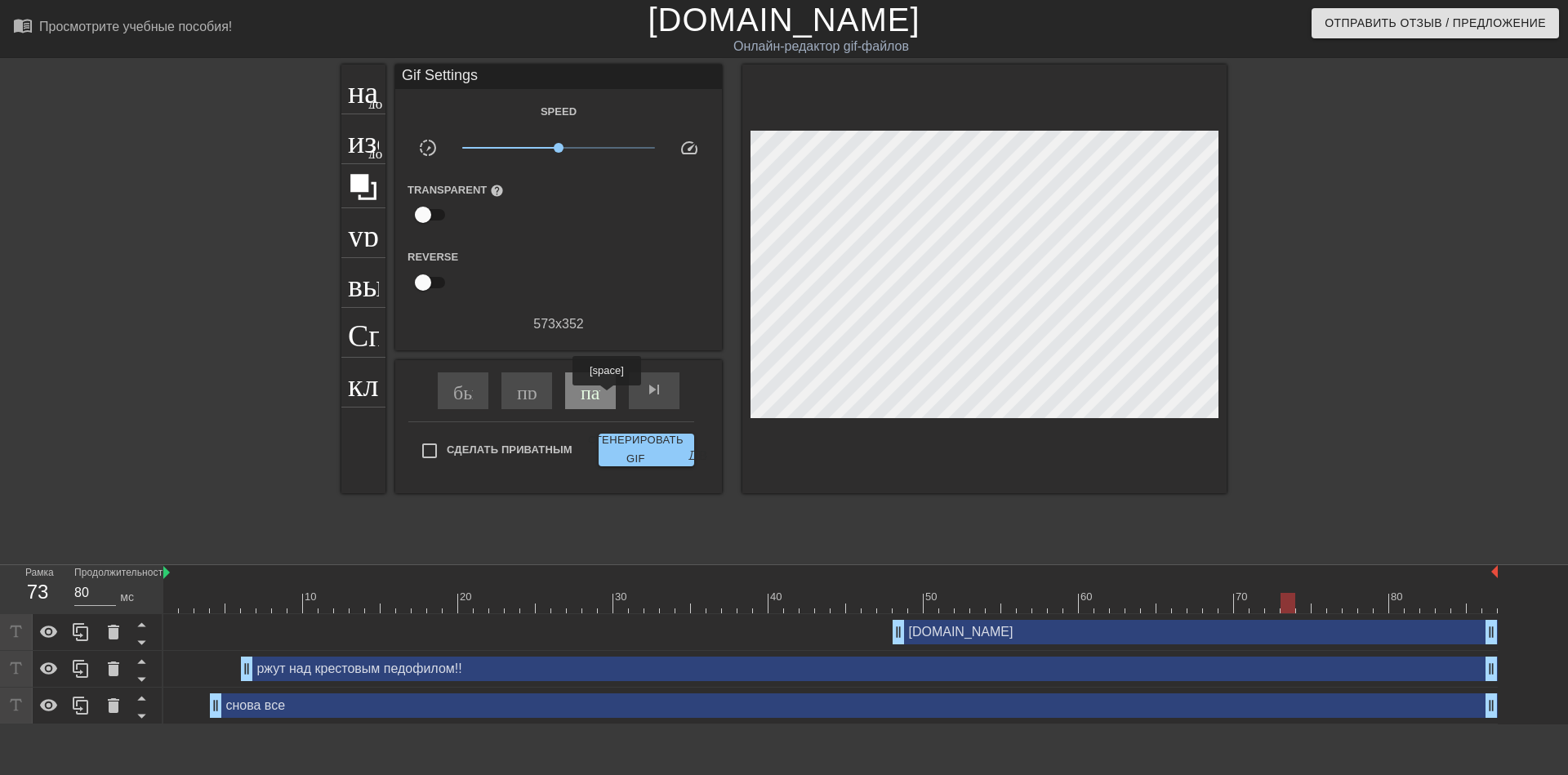
type input "60"
click at [606, 397] on div "пауза" at bounding box center [591, 391] width 51 height 37
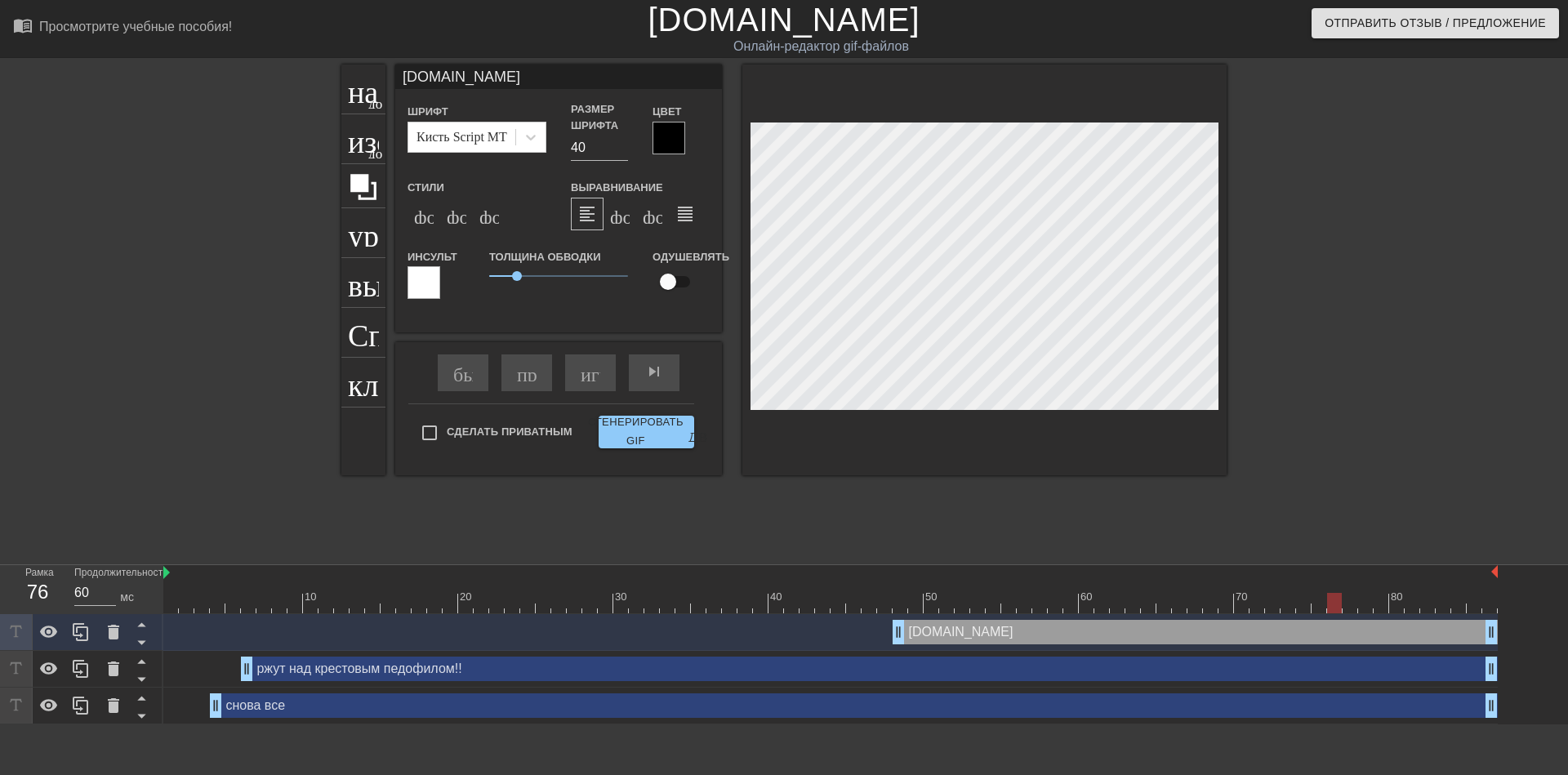
click at [1312, 199] on div at bounding box center [1368, 309] width 245 height 490
drag, startPoint x: 515, startPoint y: 280, endPoint x: 497, endPoint y: 280, distance: 18.0
click at [497, 280] on span "0.3" at bounding box center [497, 275] width 10 height 10
click at [1290, 301] on div at bounding box center [1368, 309] width 245 height 490
click at [1329, 183] on div at bounding box center [1368, 309] width 245 height 490
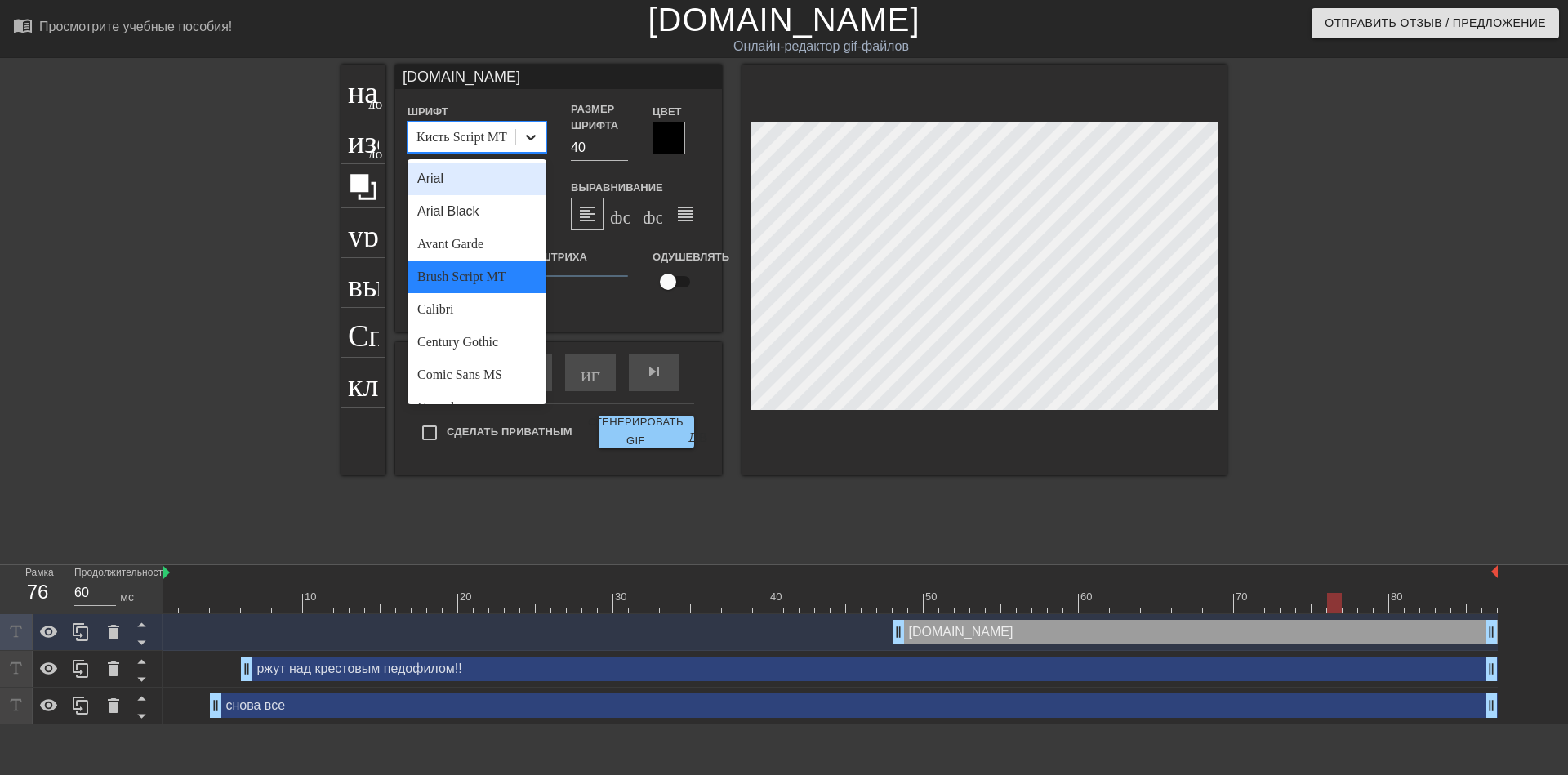
click at [531, 122] on div at bounding box center [531, 137] width 30 height 30
click at [494, 303] on div "Калибри" at bounding box center [476, 309] width 139 height 32
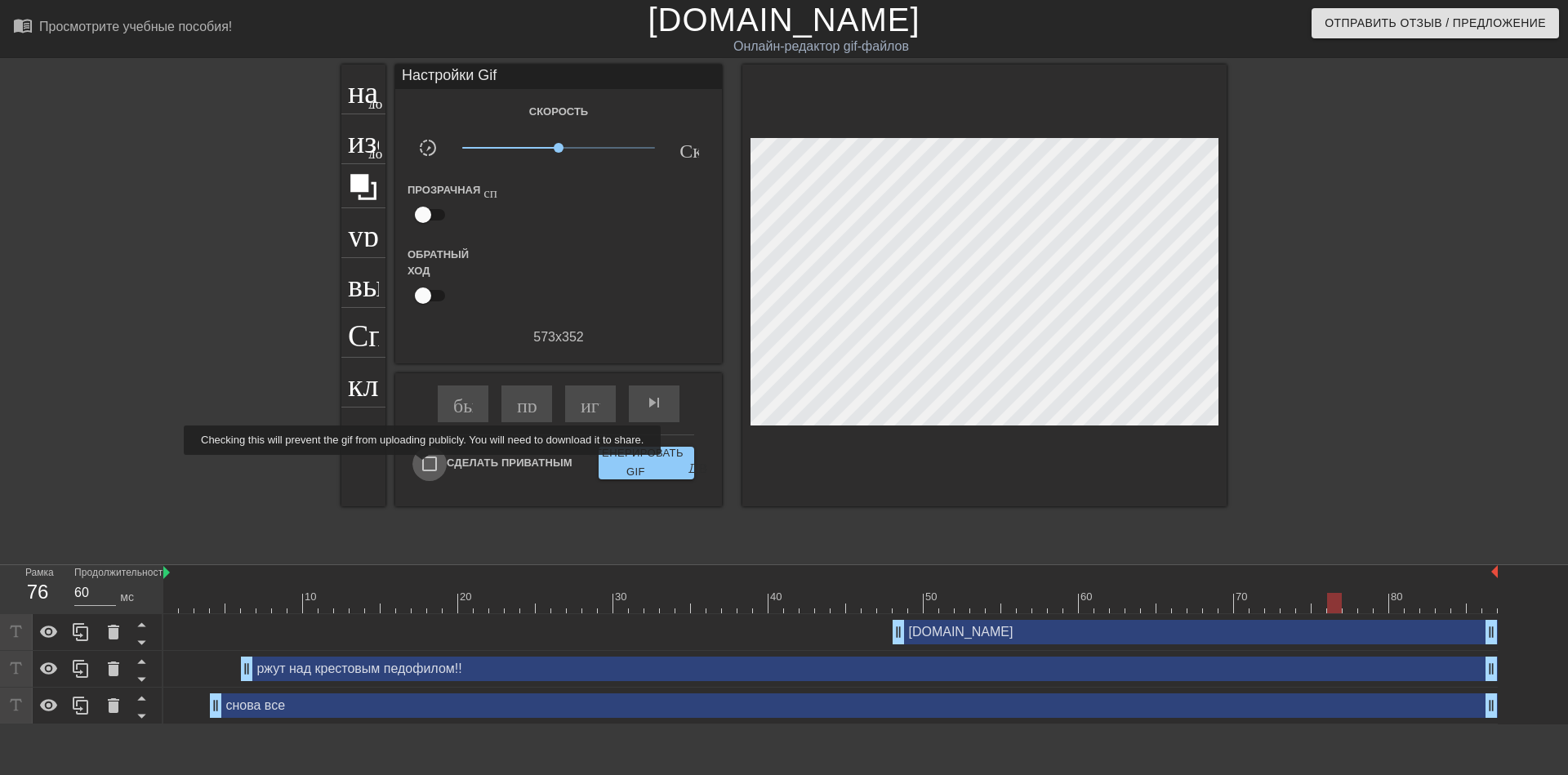
click at [425, 467] on input "Сделать Приватным" at bounding box center [429, 463] width 34 height 34
checkbox input "true"
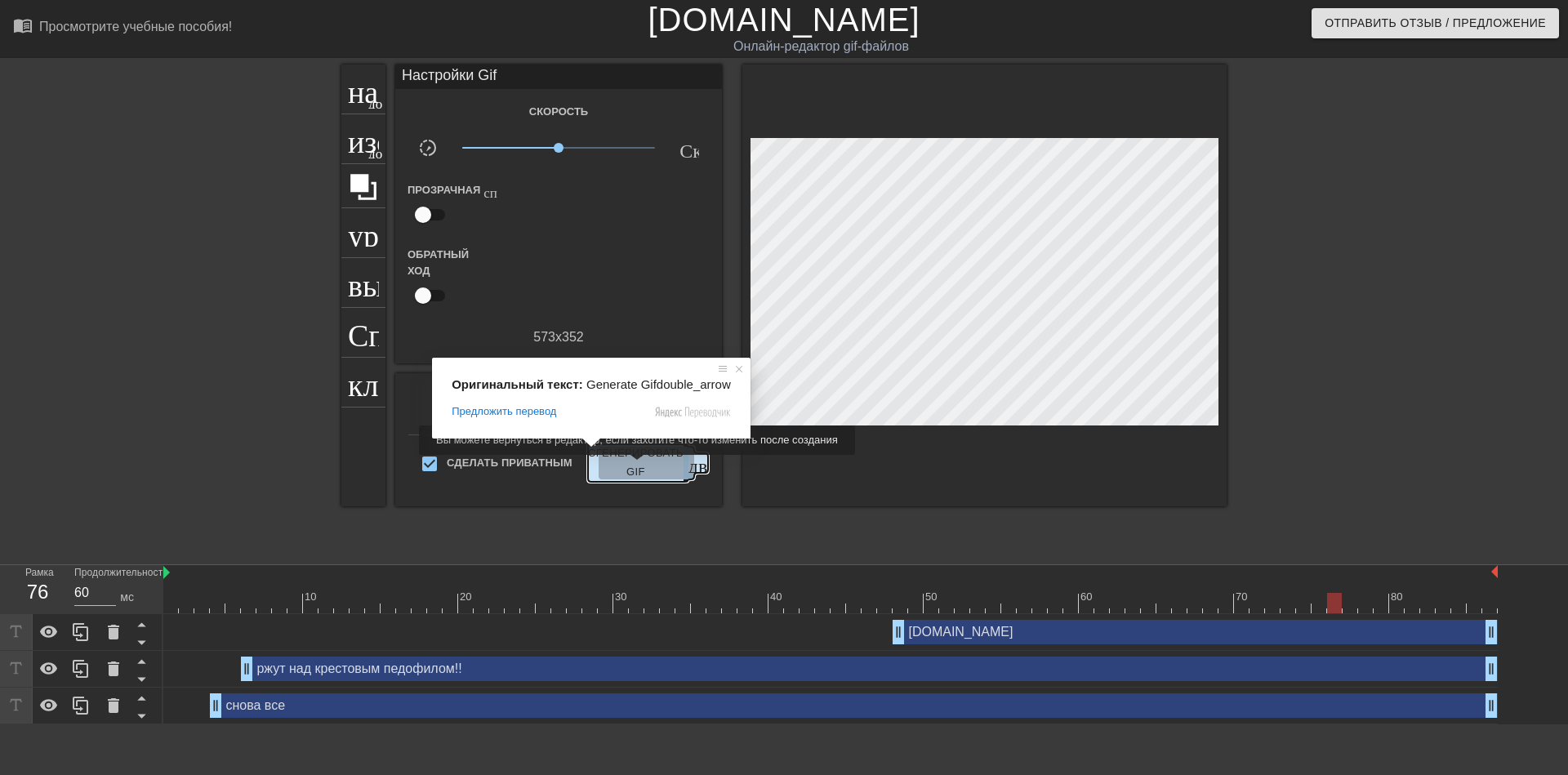
click at [626, 467] on ya-tr-span "Сгенерировать GIF" at bounding box center [635, 462] width 95 height 38
